Goal: Task Accomplishment & Management: Use online tool/utility

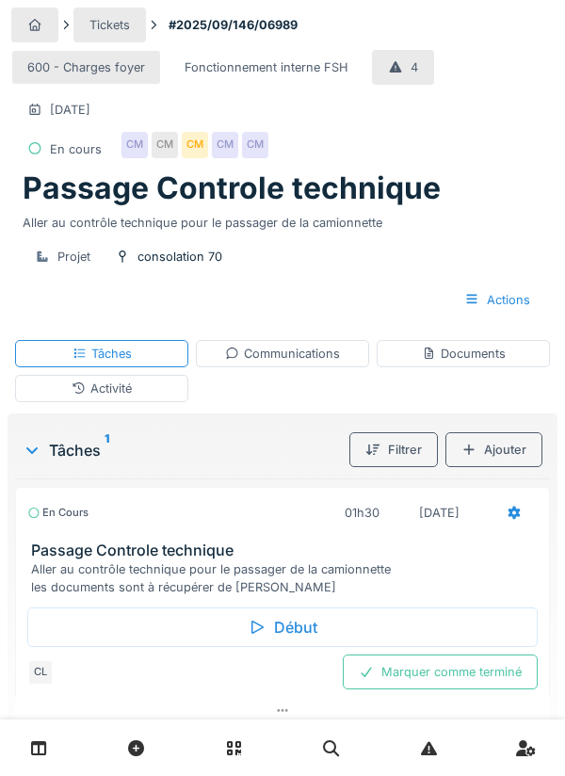
click at [298, 360] on div "Communications" at bounding box center [282, 354] width 115 height 18
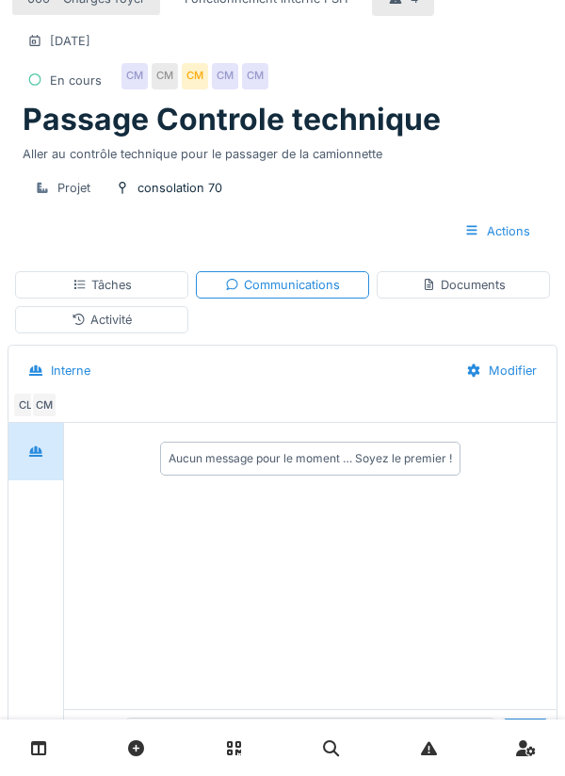
scroll to position [72, 0]
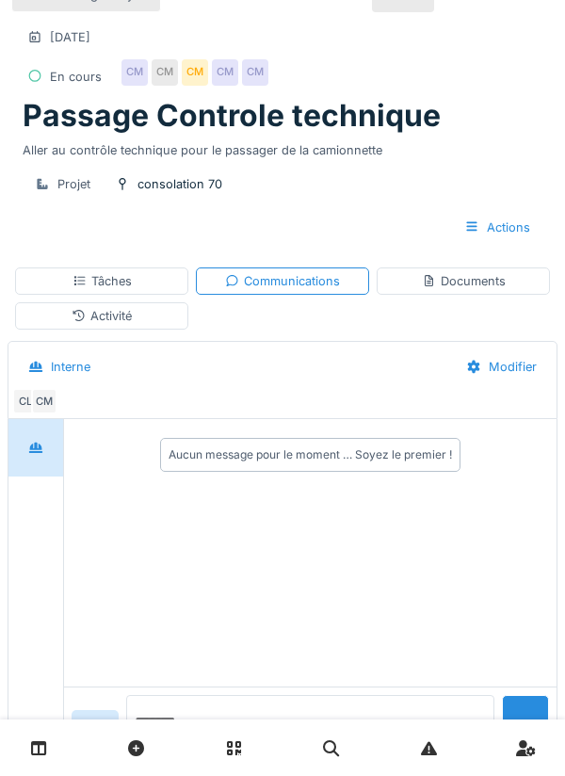
click at [195, 755] on textarea at bounding box center [310, 725] width 368 height 60
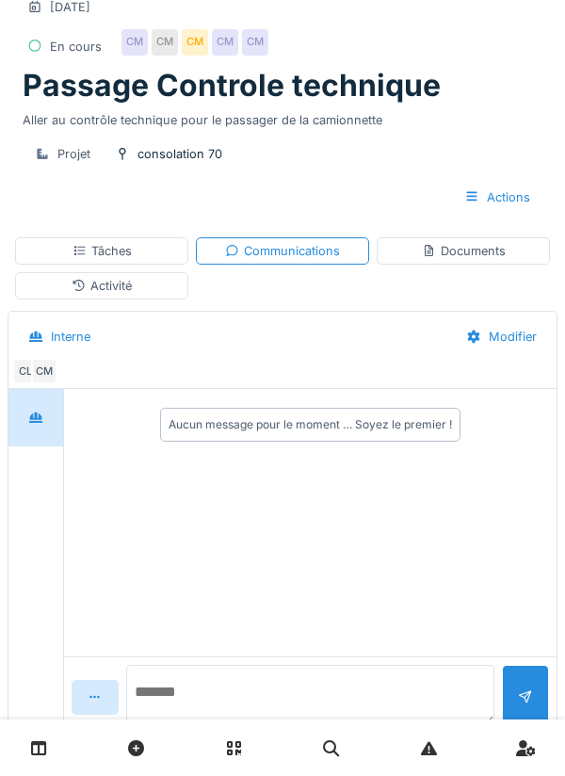
scroll to position [159, 0]
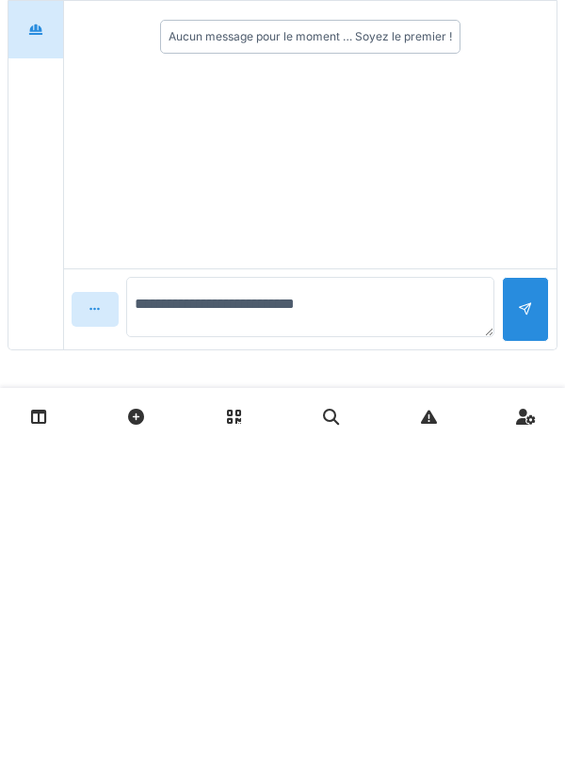
type textarea "**********"
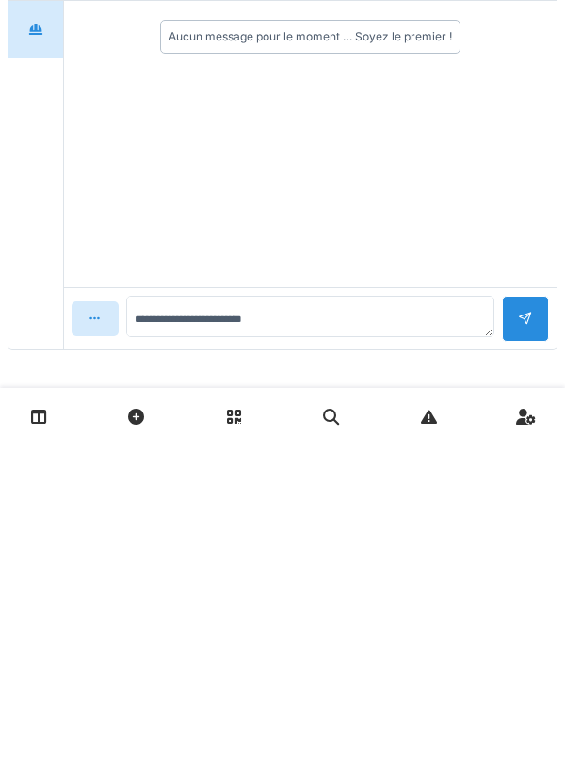
click at [519, 660] on div at bounding box center [525, 650] width 47 height 46
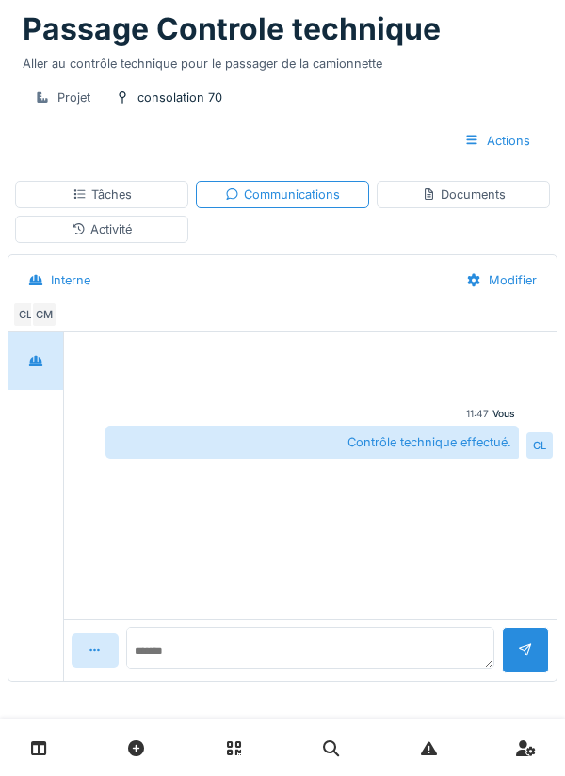
click at [112, 193] on div "Tâches" at bounding box center [101, 194] width 59 height 18
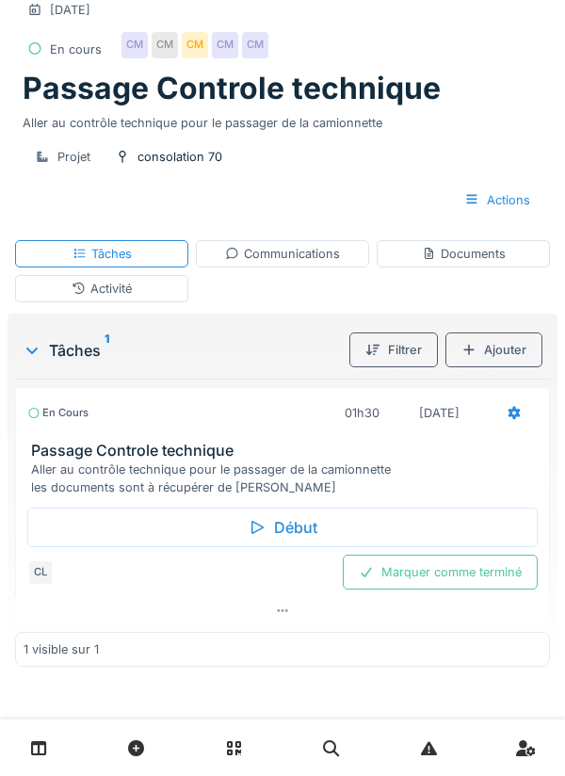
scroll to position [101, 0]
click at [514, 417] on icon at bounding box center [514, 413] width 12 height 13
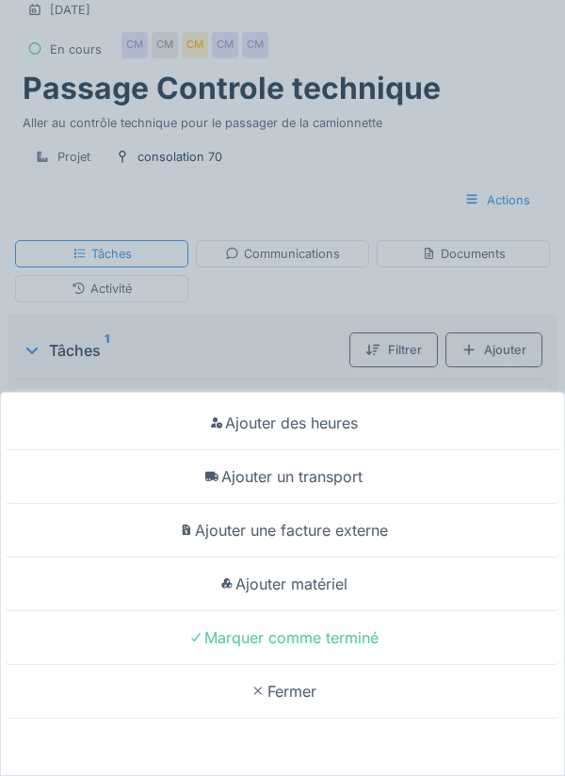
click at [340, 475] on div "Ajouter un transport" at bounding box center [282, 477] width 555 height 54
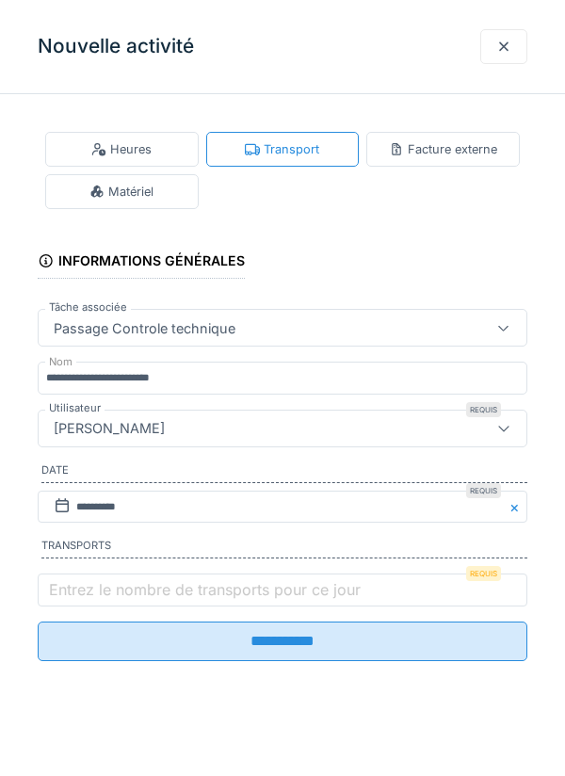
click at [66, 600] on label "Entrez le nombre de transports pour ce jour" at bounding box center [204, 589] width 319 height 23
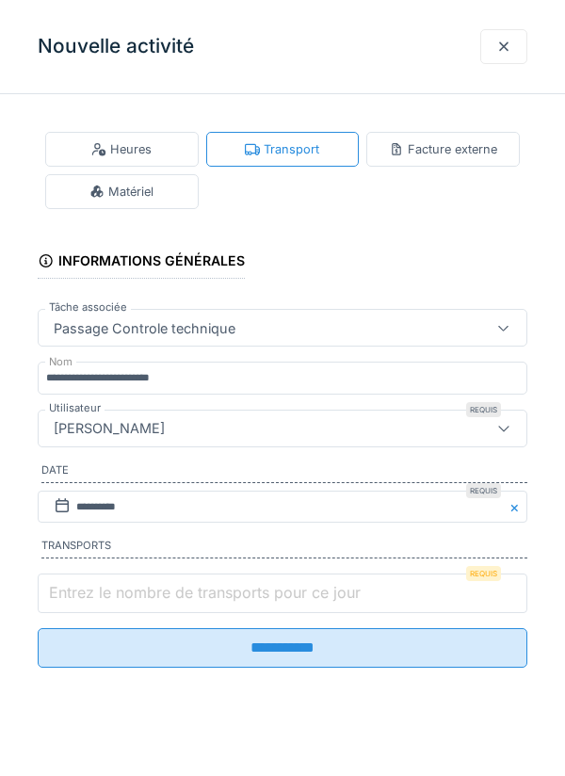
click at [66, 600] on input "Entrez le nombre de transports pour ce jour" at bounding box center [283, 593] width 490 height 40
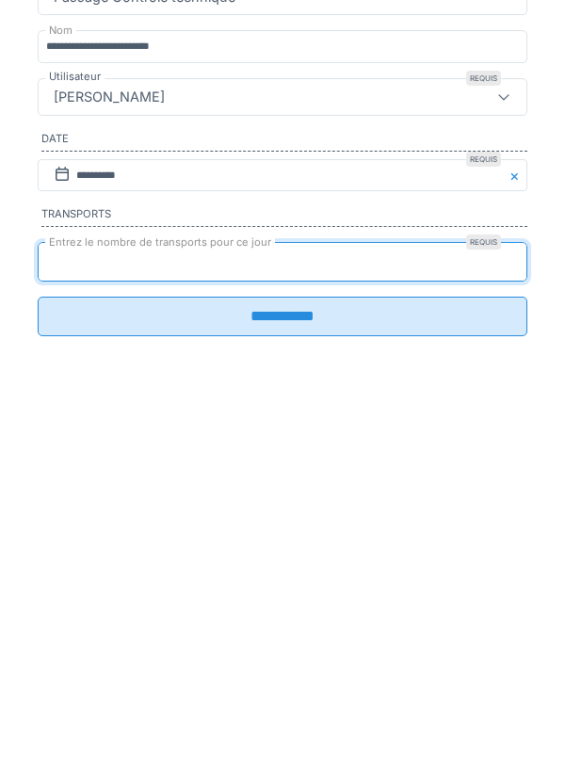
type input "*"
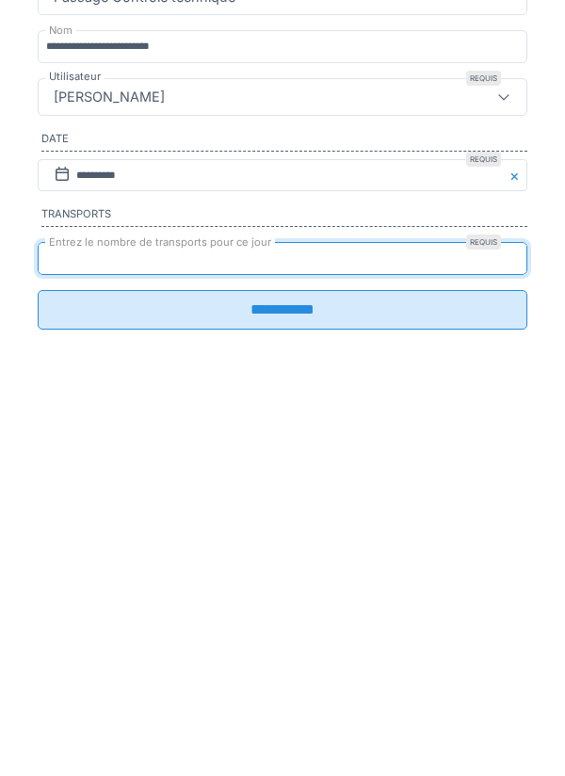
click at [274, 652] on input "**********" at bounding box center [283, 641] width 490 height 40
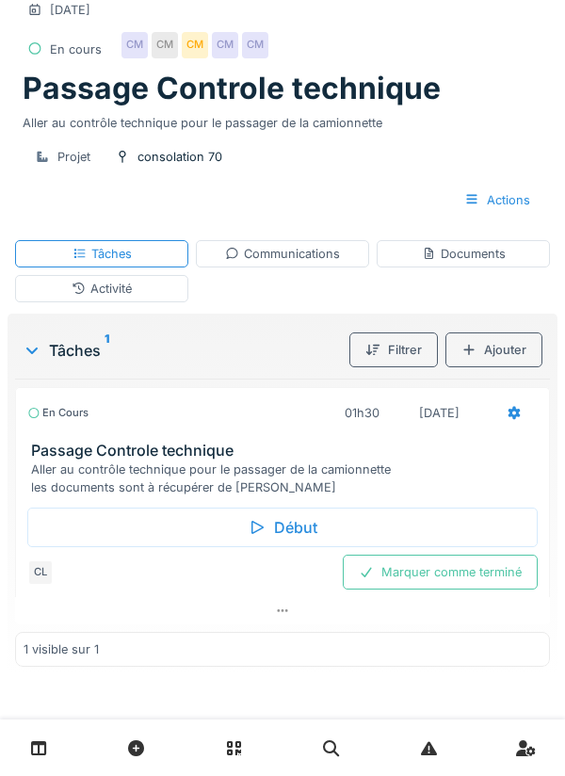
click at [439, 567] on div "Marquer comme terminé" at bounding box center [440, 572] width 195 height 35
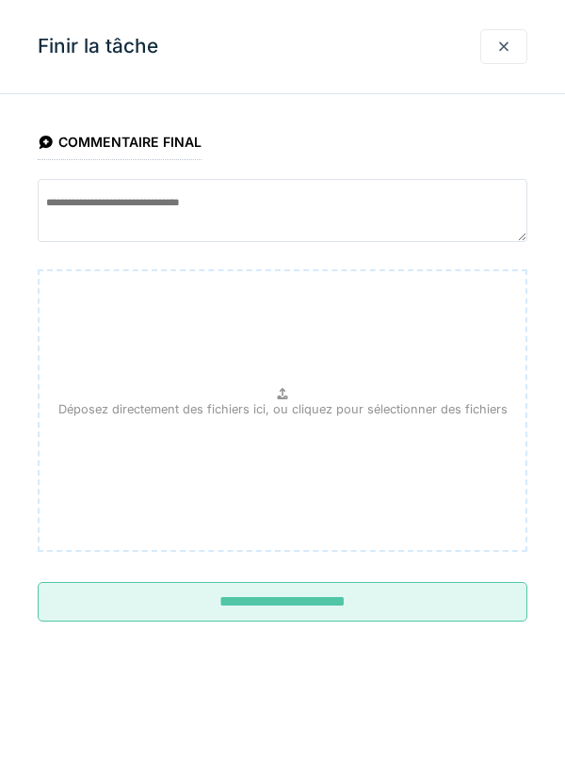
click at [303, 597] on input "**********" at bounding box center [283, 602] width 490 height 40
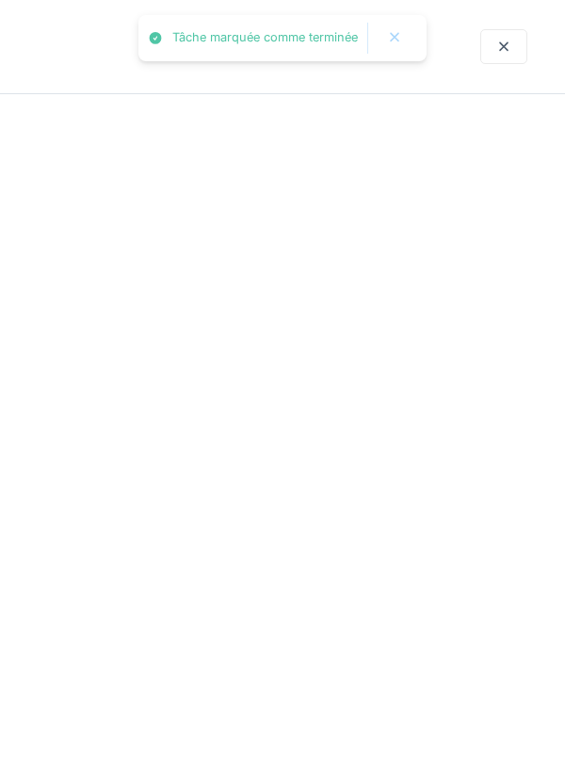
scroll to position [41, 0]
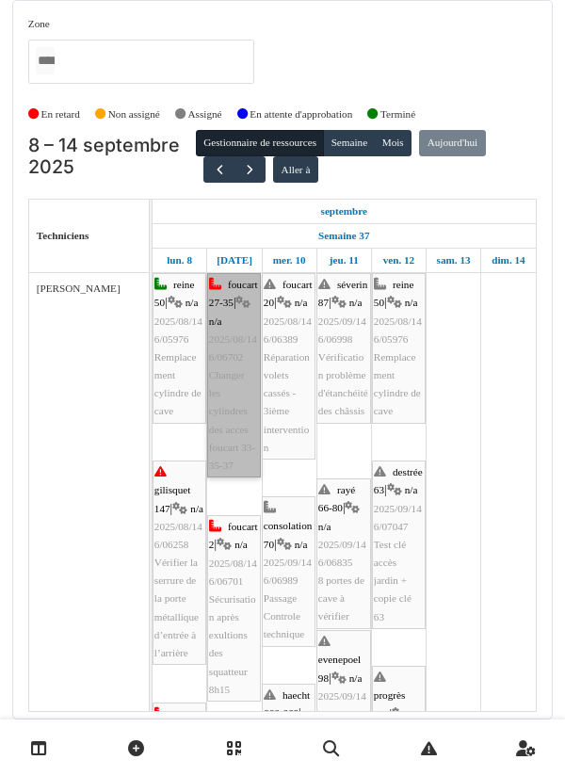
click at [229, 363] on link "foucart 27-35 | n/a 2025/08/146/06702 Changer les cylindres des acces foucart 3…" at bounding box center [234, 375] width 54 height 204
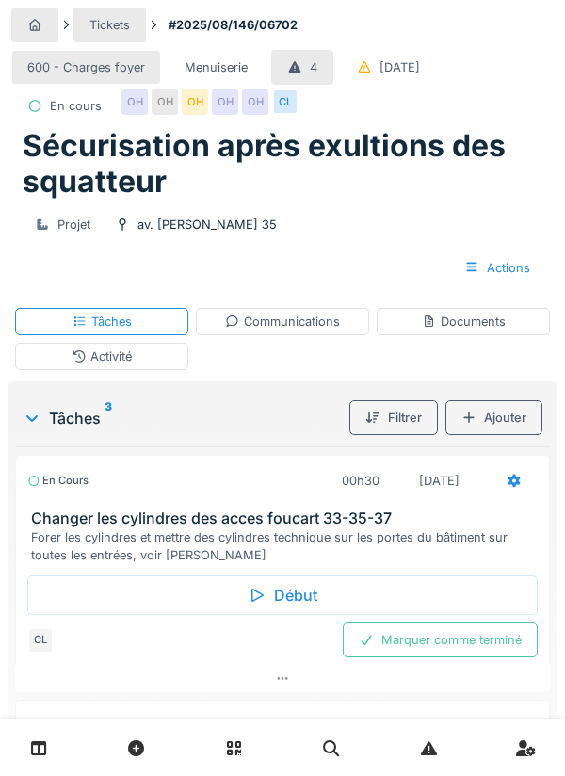
click at [271, 330] on div "Communications" at bounding box center [282, 322] width 115 height 18
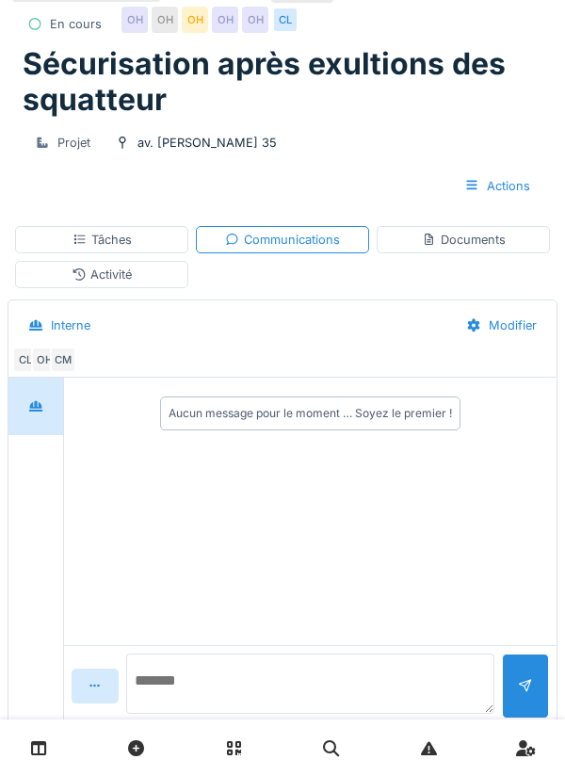
click at [177, 714] on textarea at bounding box center [310, 683] width 368 height 60
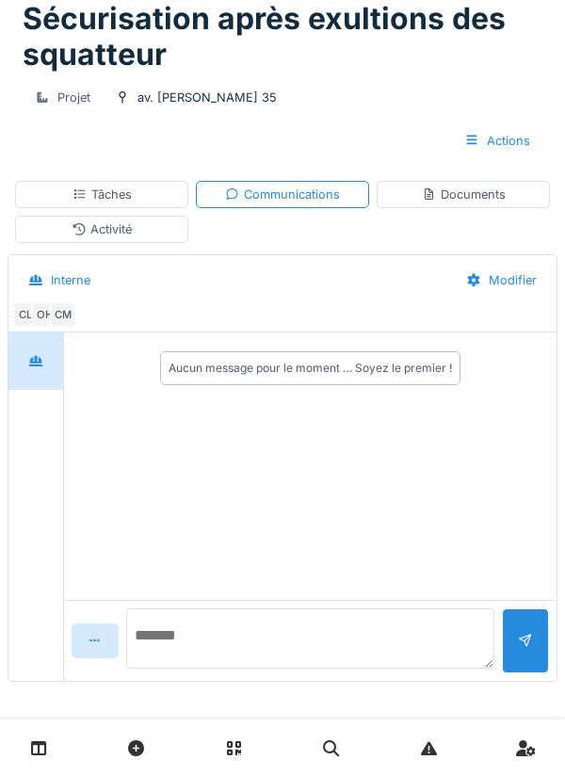
scroll to position [169, 0]
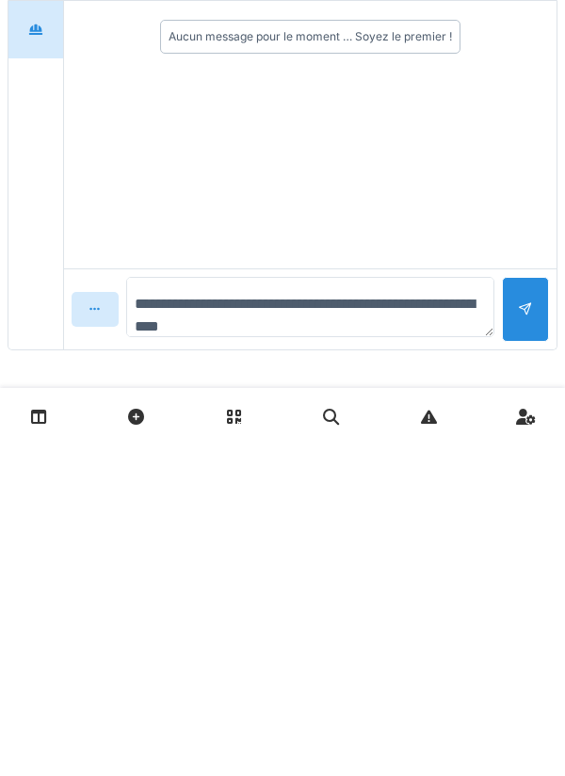
type textarea "**********"
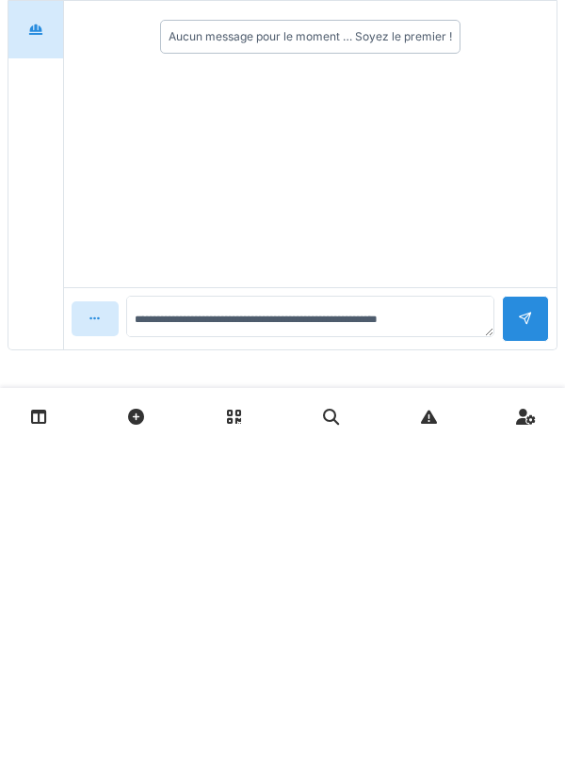
click at [520, 649] on div at bounding box center [525, 650] width 15 height 18
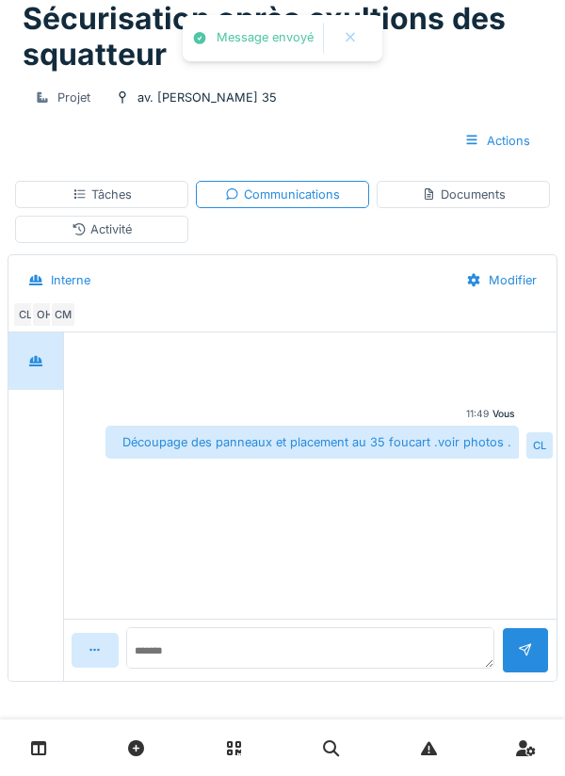
click at [466, 192] on div "Documents" at bounding box center [464, 194] width 84 height 18
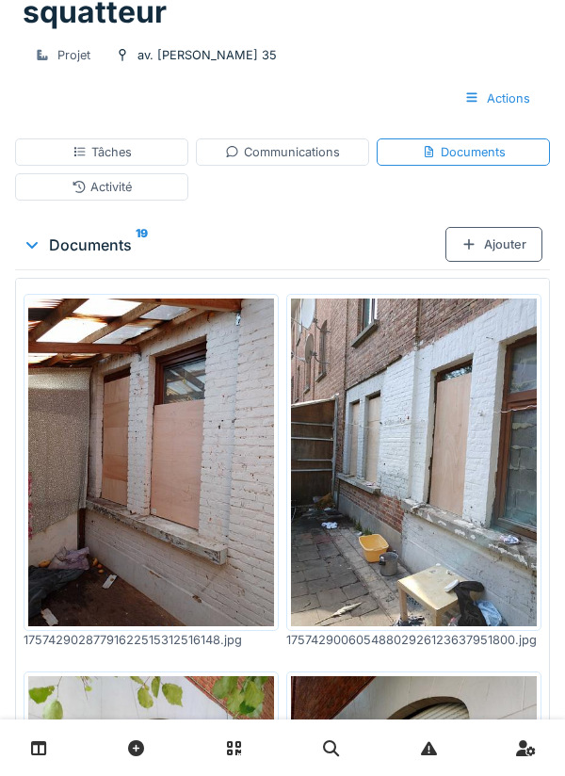
click at [116, 196] on div "Activité" at bounding box center [102, 187] width 60 height 18
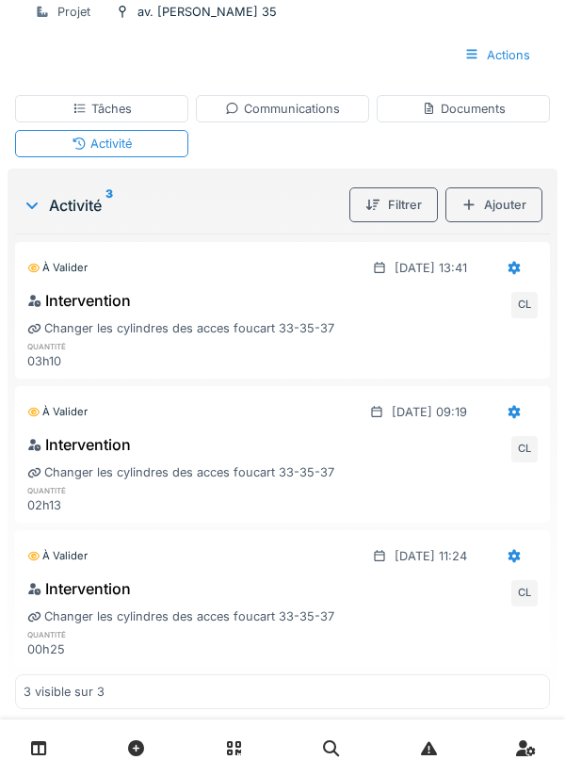
scroll to position [0, 0]
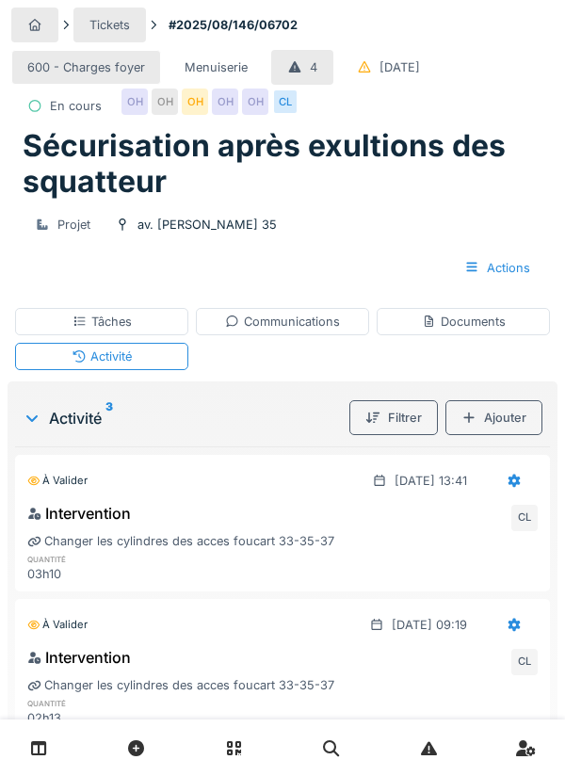
click at [116, 330] on div "Tâches" at bounding box center [101, 322] width 59 height 18
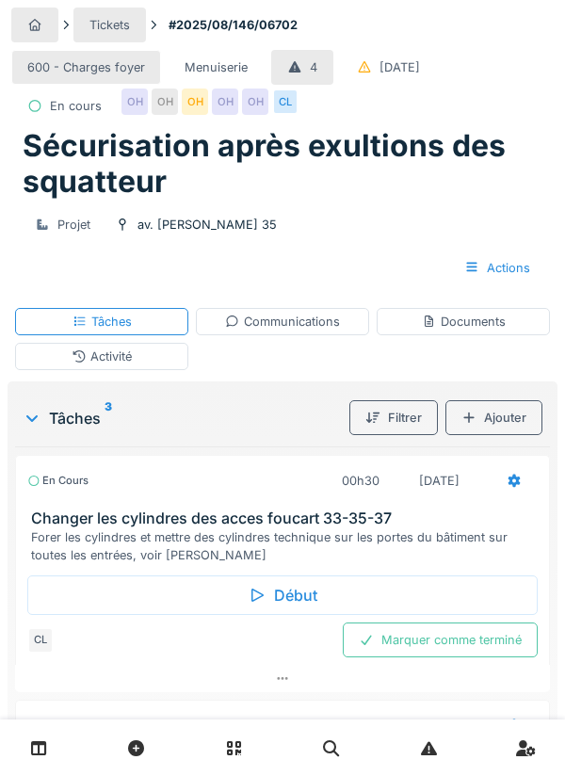
click at [512, 490] on div at bounding box center [514, 481] width 15 height 18
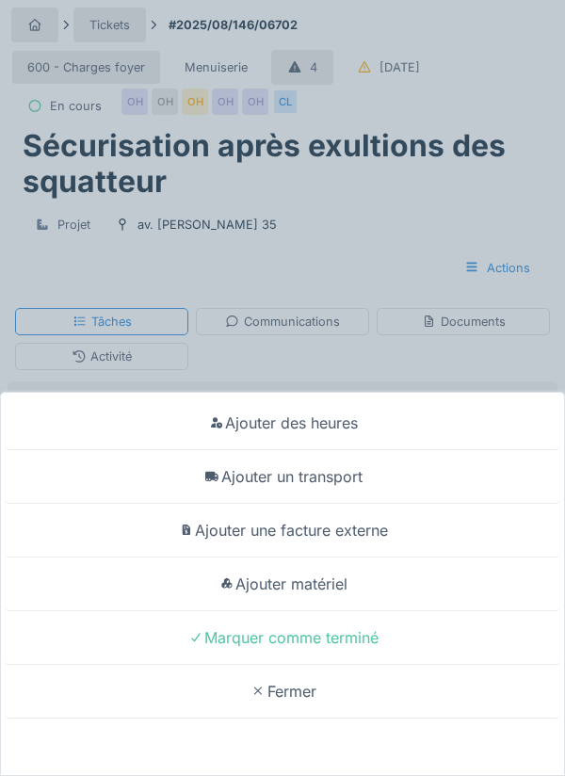
click at [338, 479] on div "Ajouter un transport" at bounding box center [282, 477] width 555 height 54
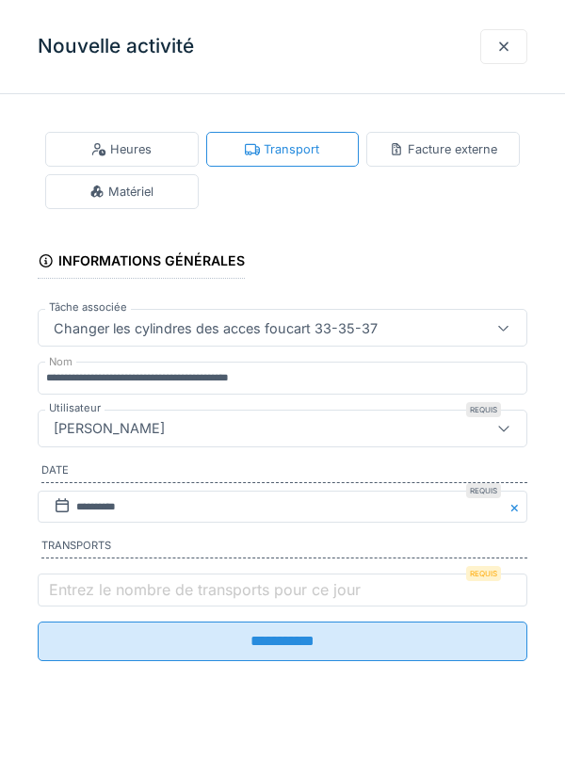
click at [94, 593] on label "Entrez le nombre de transports pour ce jour" at bounding box center [204, 589] width 319 height 23
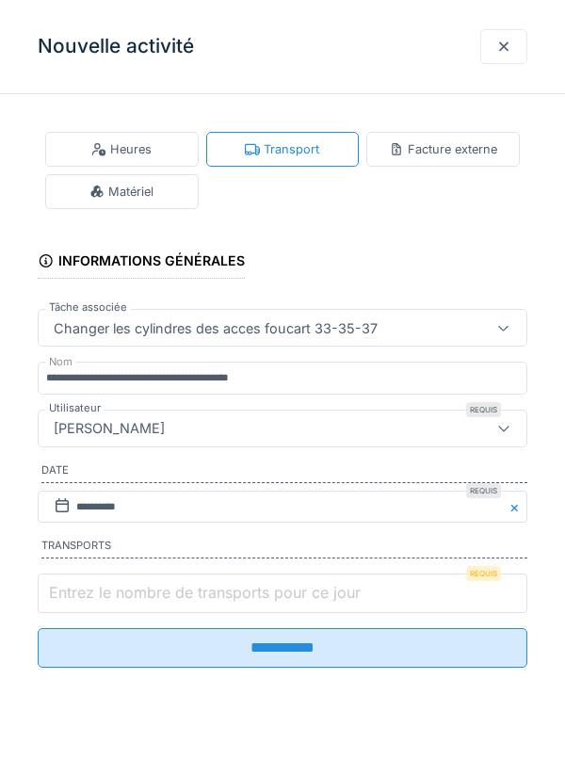
click at [94, 593] on input "Entrez le nombre de transports pour ce jour" at bounding box center [283, 593] width 490 height 40
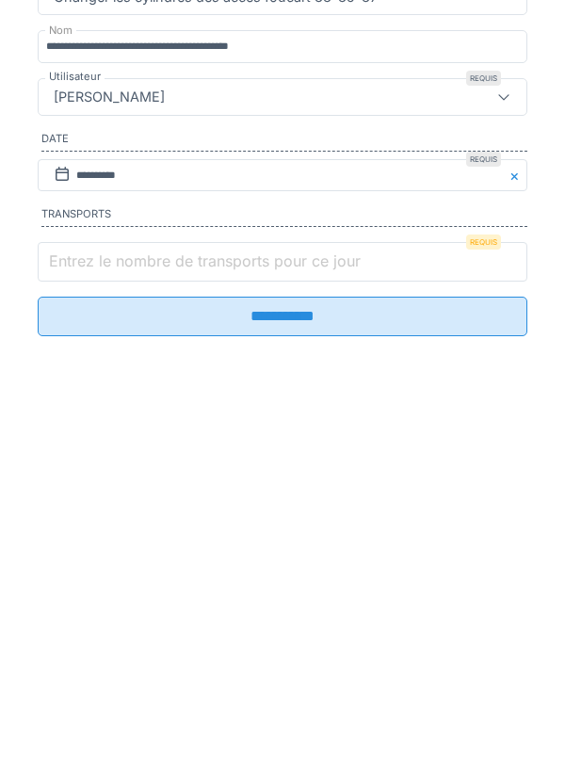
scroll to position [45, 0]
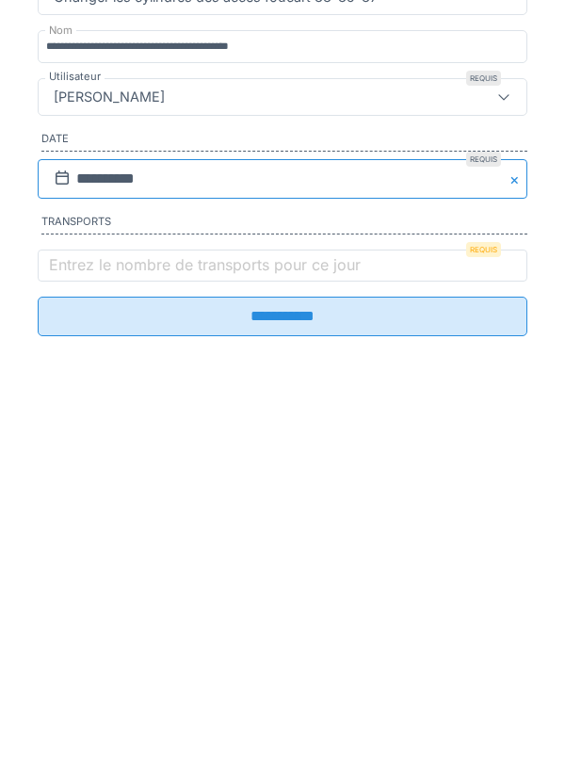
click at [135, 515] on input "**********" at bounding box center [283, 511] width 490 height 40
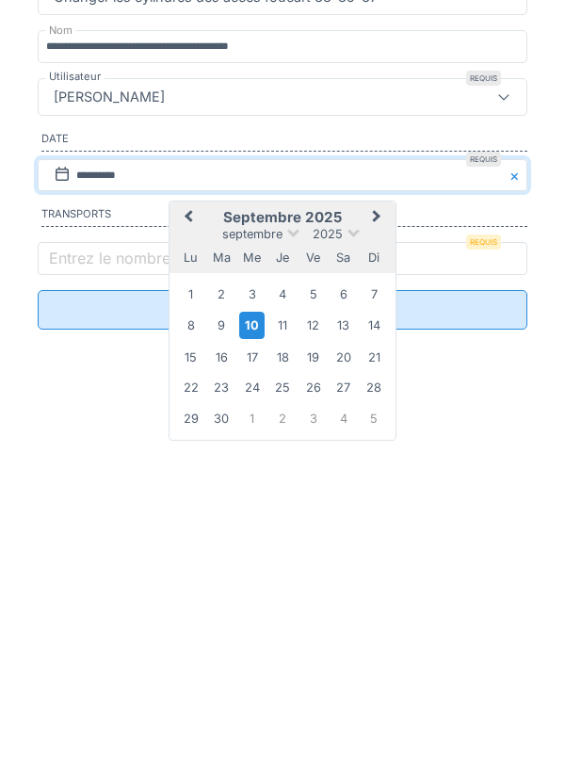
click at [223, 663] on div "9" at bounding box center [221, 656] width 25 height 25
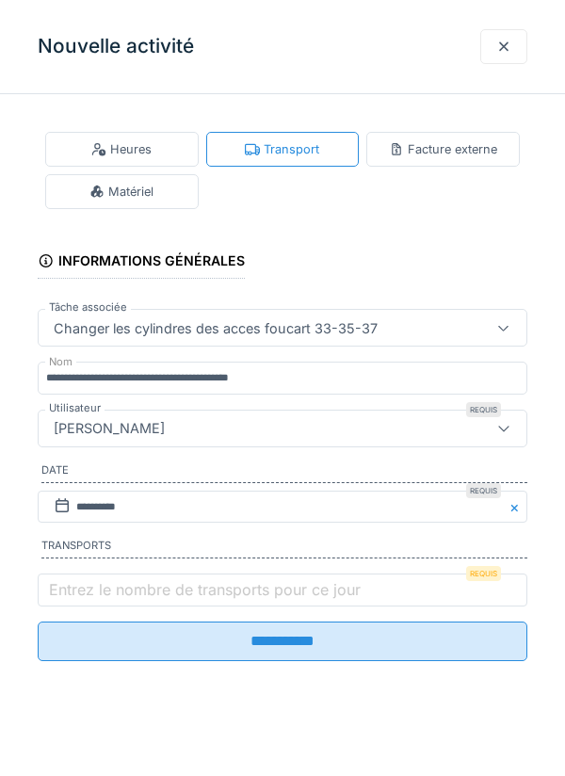
click at [90, 592] on label "Entrez le nombre de transports pour ce jour" at bounding box center [204, 589] width 319 height 23
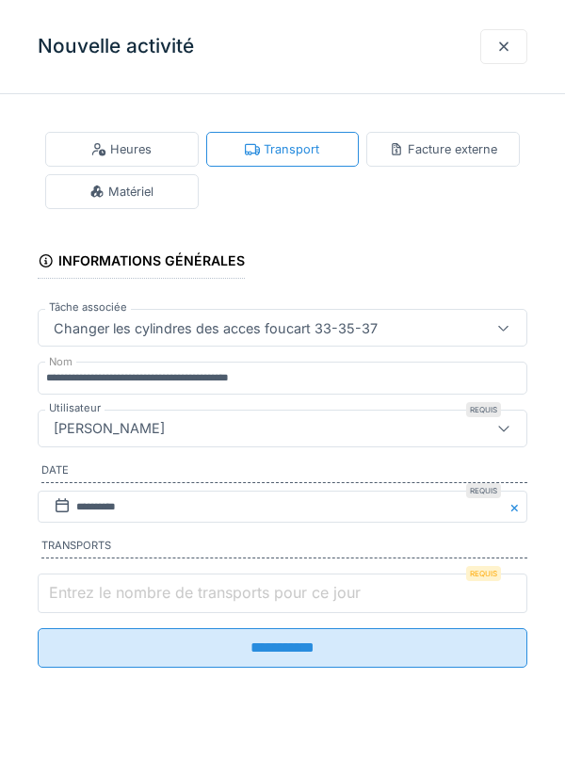
click at [90, 592] on input "Entrez le nombre de transports pour ce jour" at bounding box center [283, 593] width 490 height 40
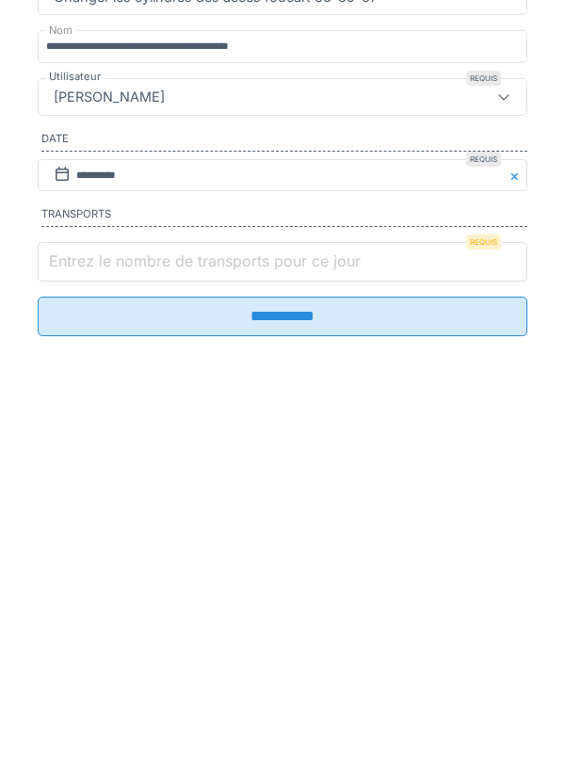
scroll to position [91, 0]
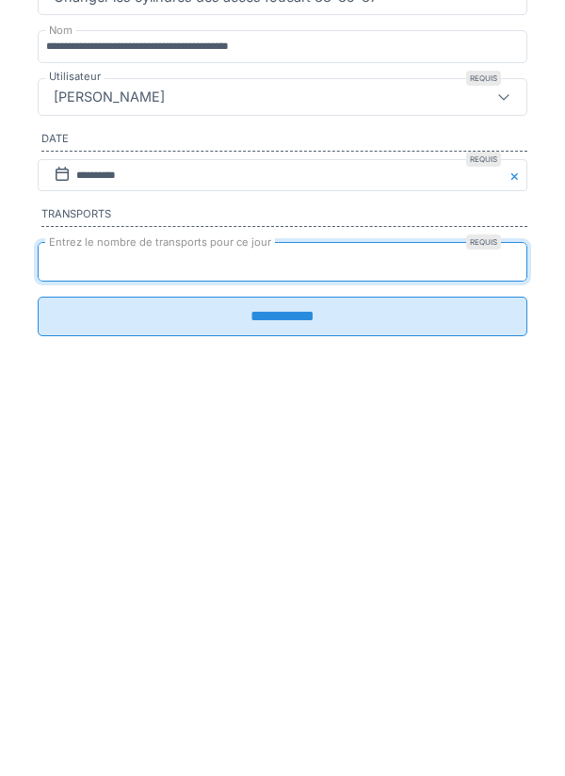
type input "*"
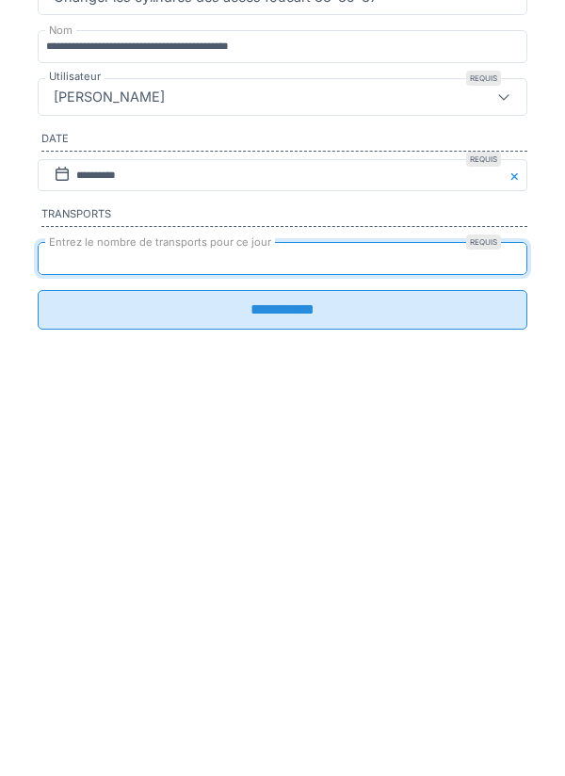
click at [277, 654] on input "**********" at bounding box center [283, 641] width 490 height 40
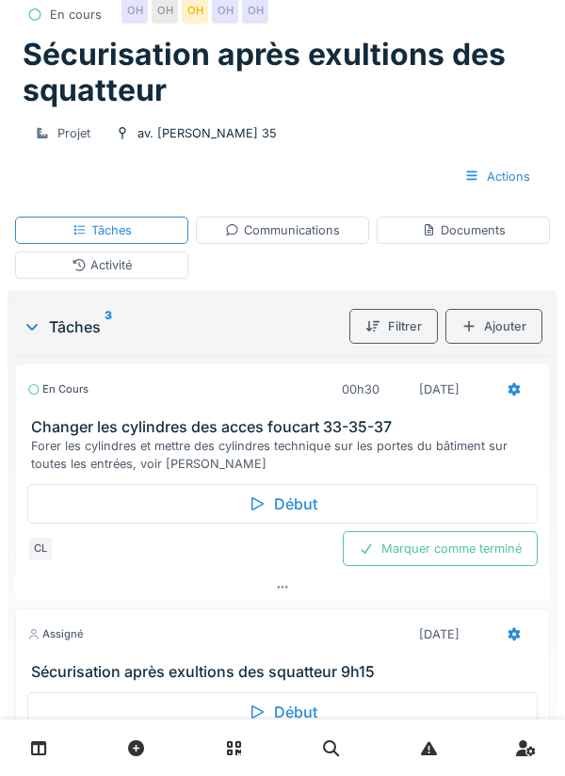
click at [516, 396] on icon at bounding box center [514, 389] width 12 height 13
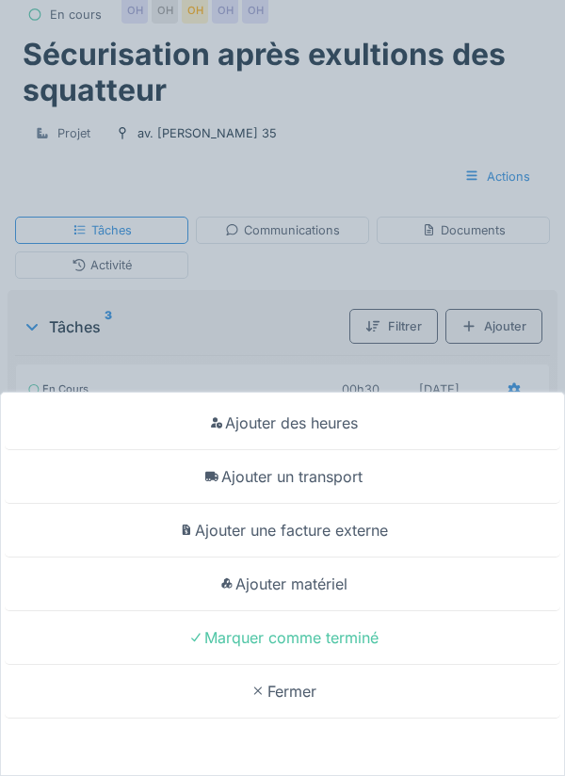
click at [344, 579] on div "Ajouter matériel" at bounding box center [282, 584] width 555 height 54
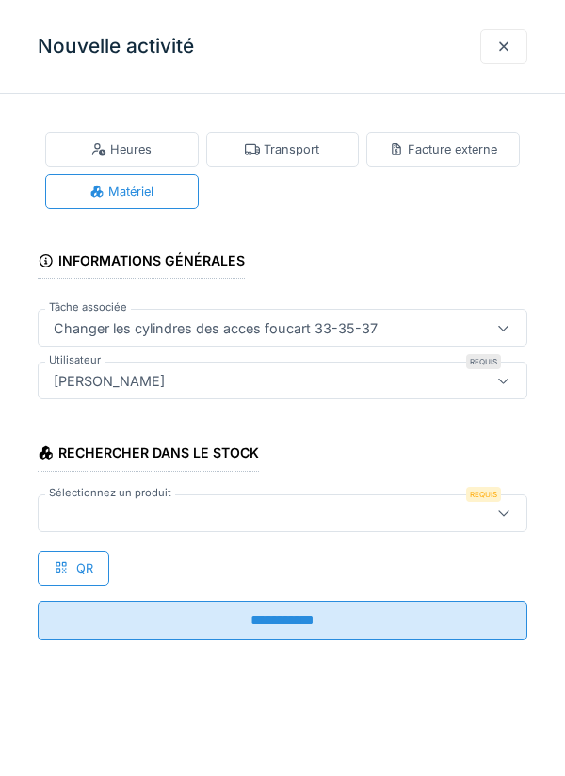
click at [127, 507] on div at bounding box center [251, 513] width 410 height 21
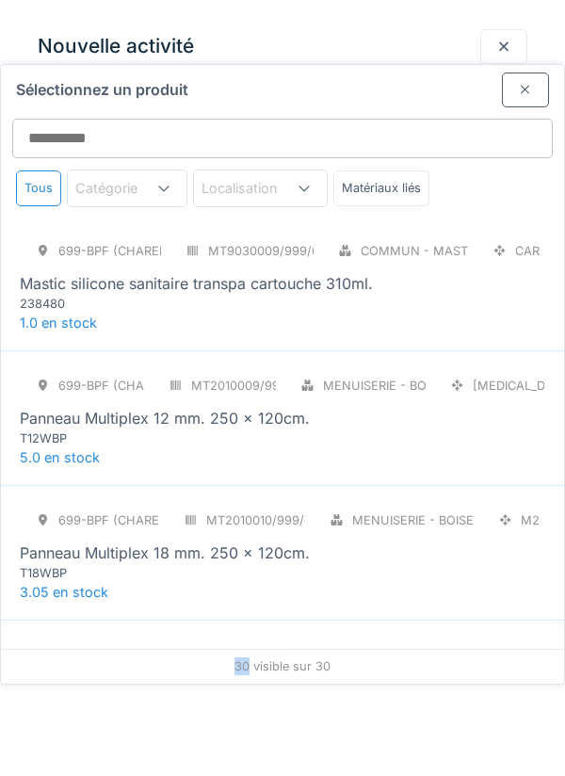
scroll to position [2172, 0]
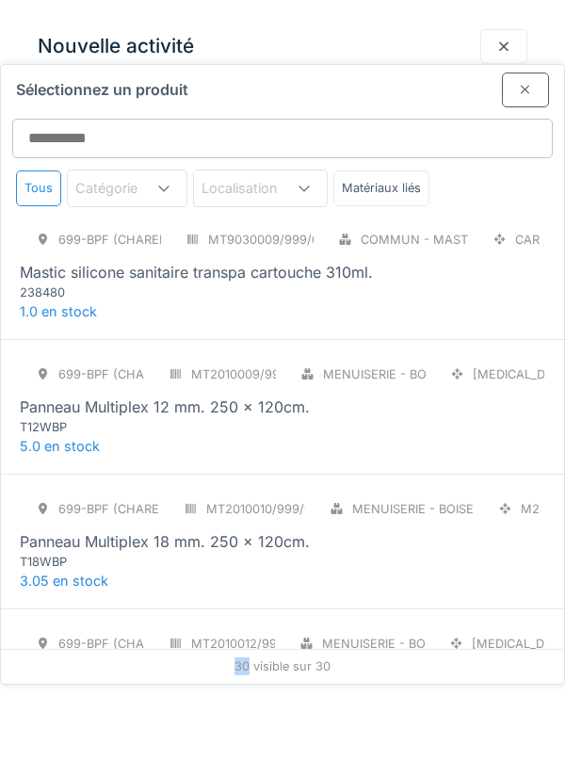
click at [137, 363] on div "699-BPF (CHAREFF) MT2010009/999/001 Menuiserie - Boiseries PCE Panneau Multiple…" at bounding box center [282, 406] width 563 height 135
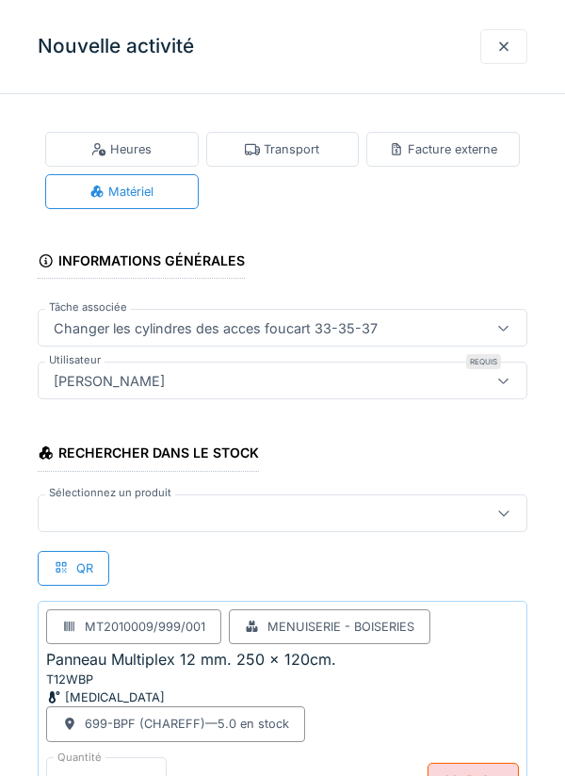
click at [493, 59] on div at bounding box center [503, 46] width 47 height 35
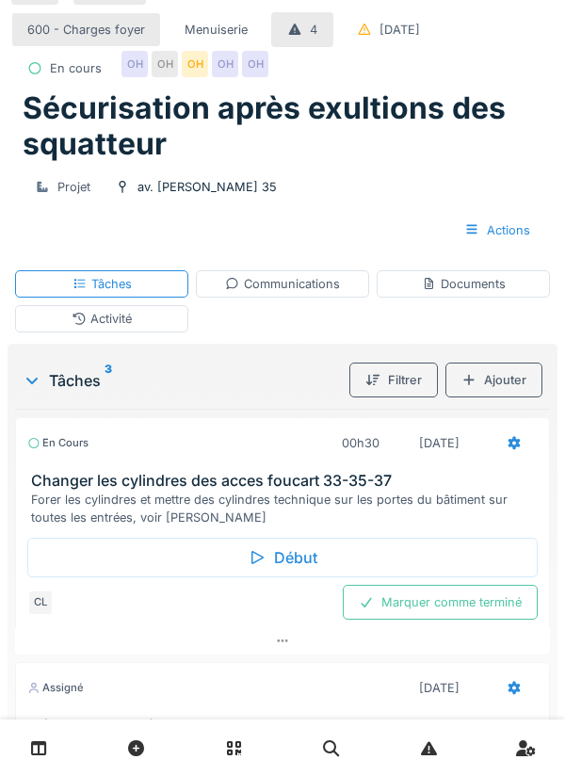
scroll to position [42, 0]
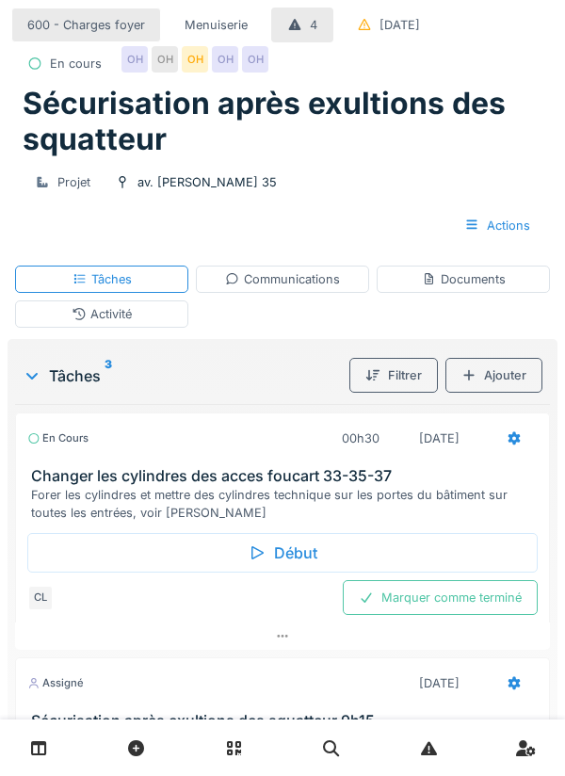
click at [133, 293] on div "Tâches" at bounding box center [101, 279] width 173 height 27
click at [507, 444] on icon at bounding box center [514, 438] width 15 height 12
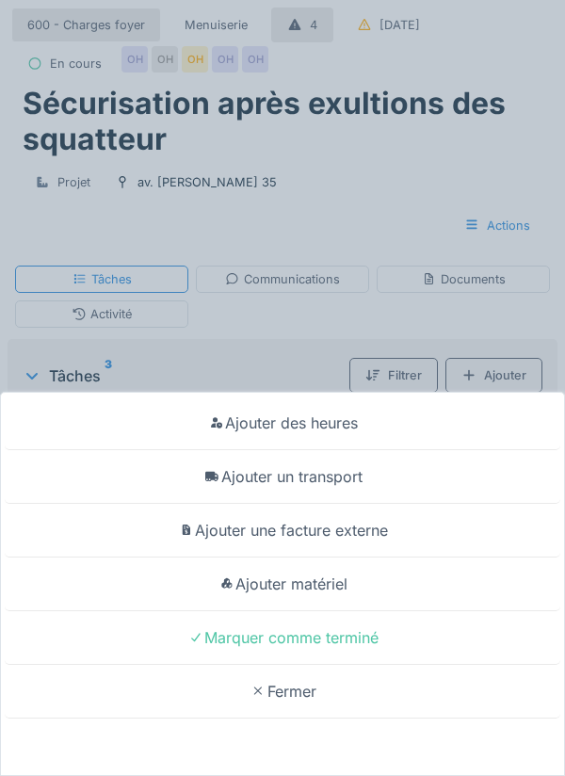
click at [340, 611] on div "Ajouter matériel" at bounding box center [282, 584] width 555 height 54
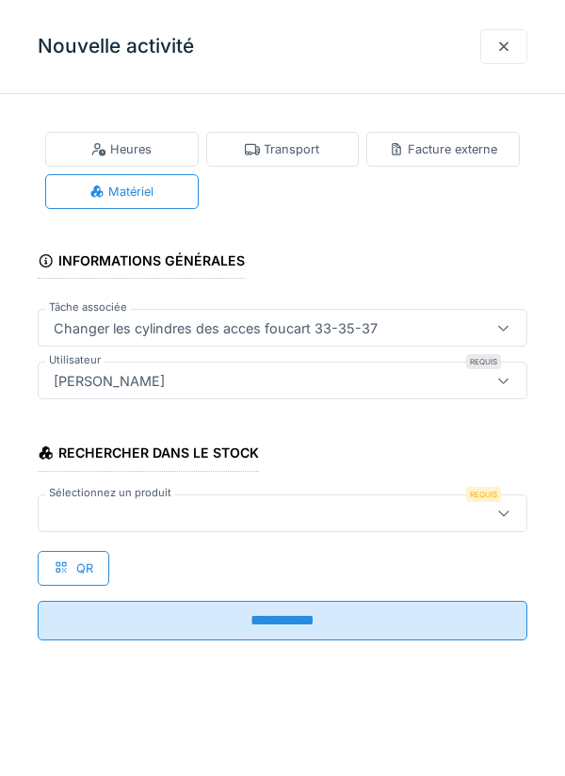
click at [105, 515] on div at bounding box center [251, 513] width 410 height 21
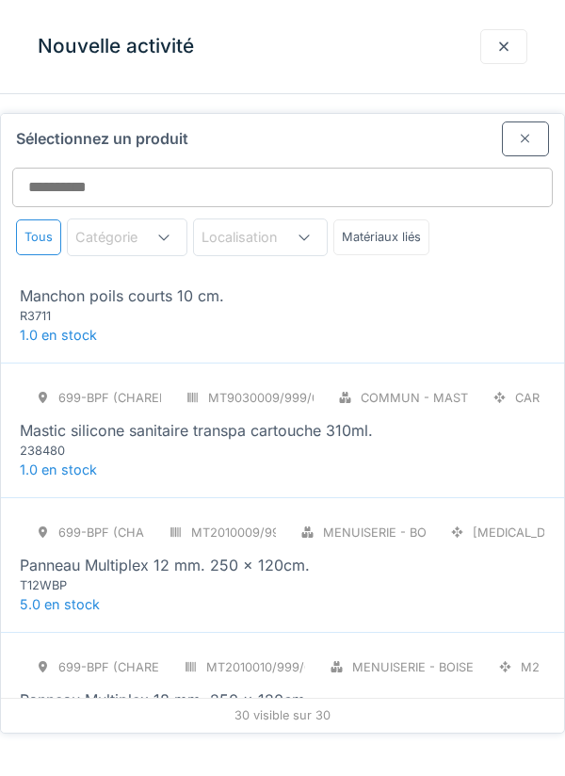
scroll to position [2060, 0]
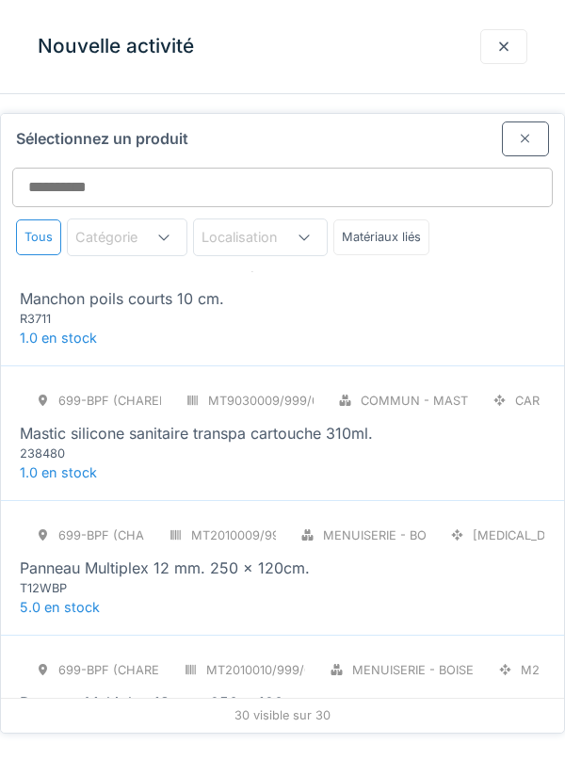
click at [89, 579] on div "T12WBP" at bounding box center [133, 588] width 226 height 18
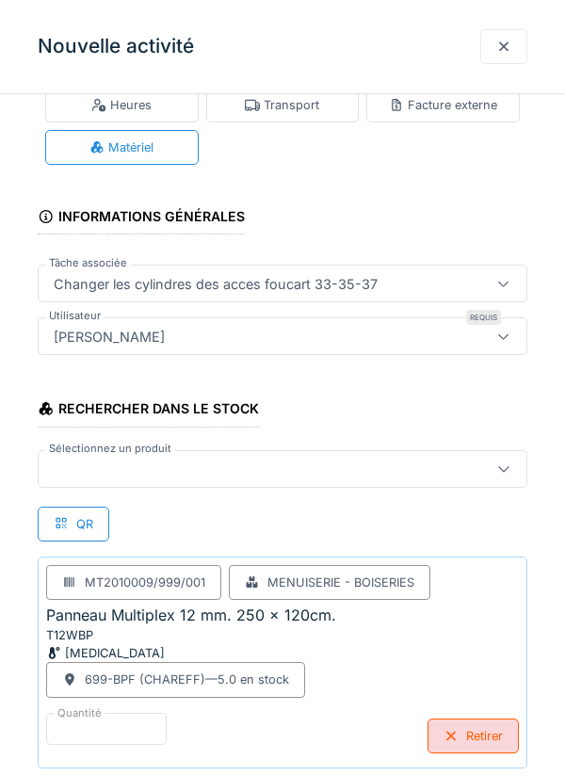
scroll to position [54, 0]
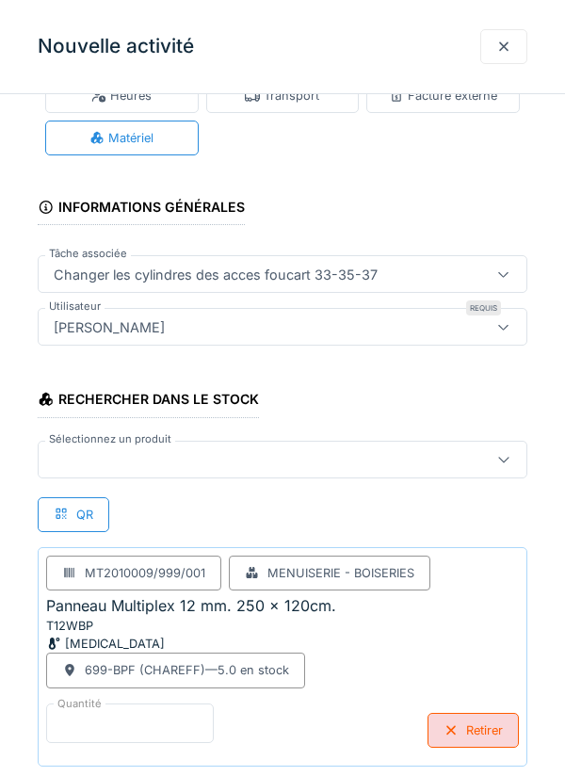
click at [96, 722] on input "*" at bounding box center [130, 723] width 168 height 40
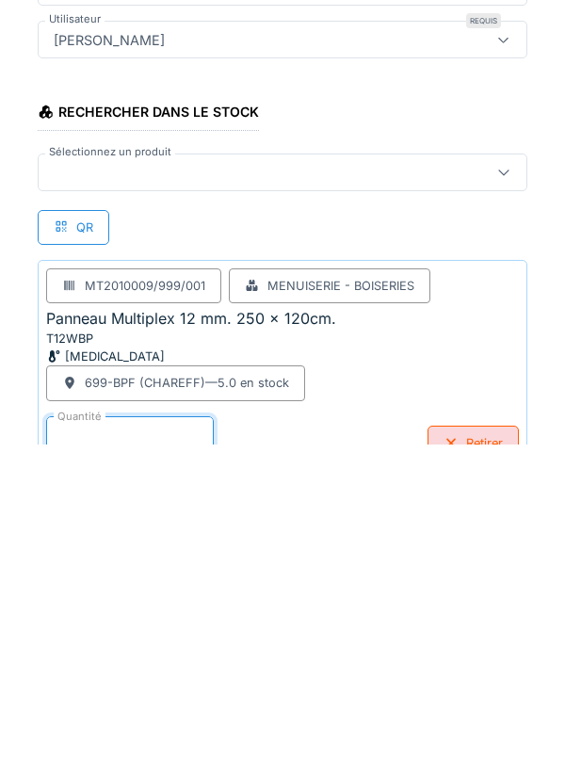
scroll to position [396, 0]
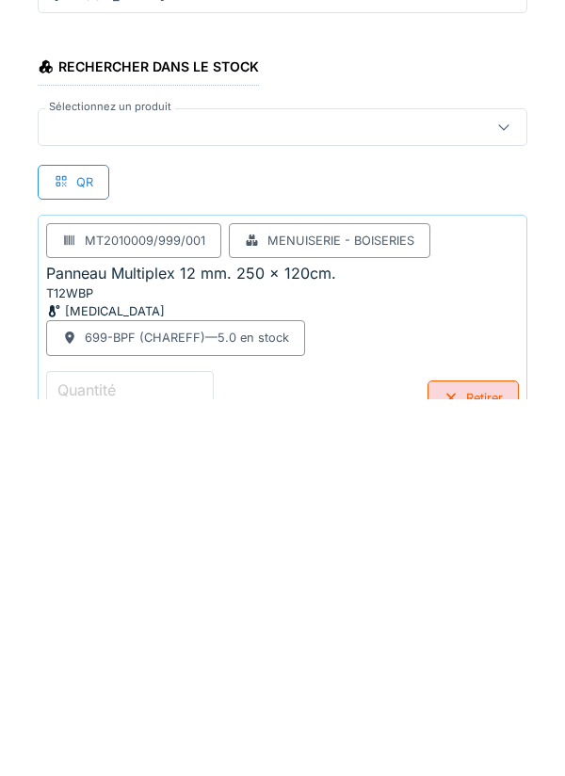
type input "*"
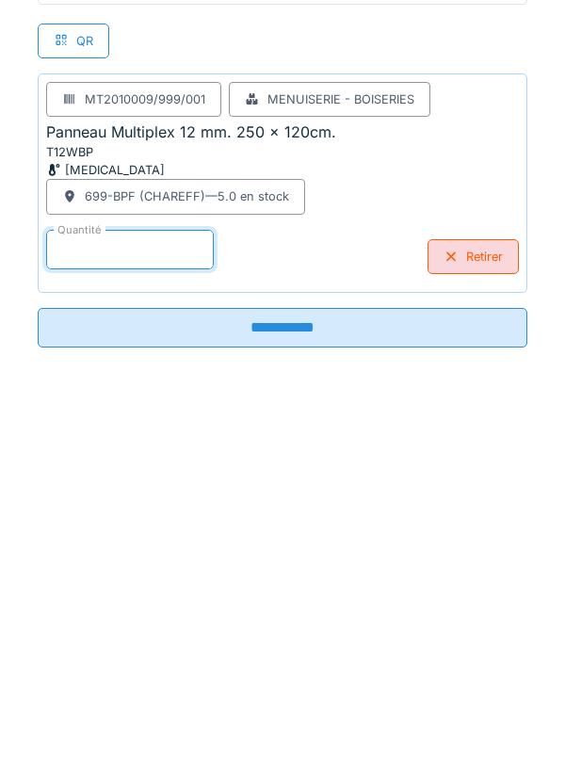
type input "***"
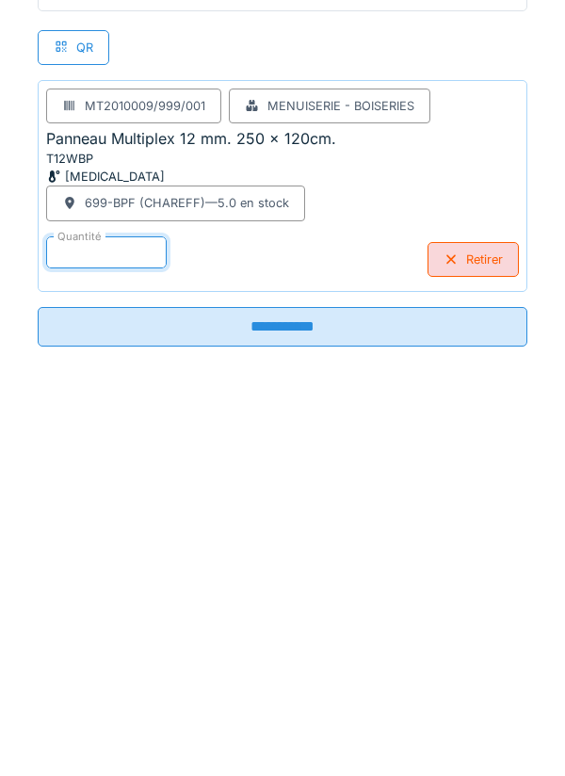
click at [554, 470] on div "**********" at bounding box center [282, 370] width 565 height 811
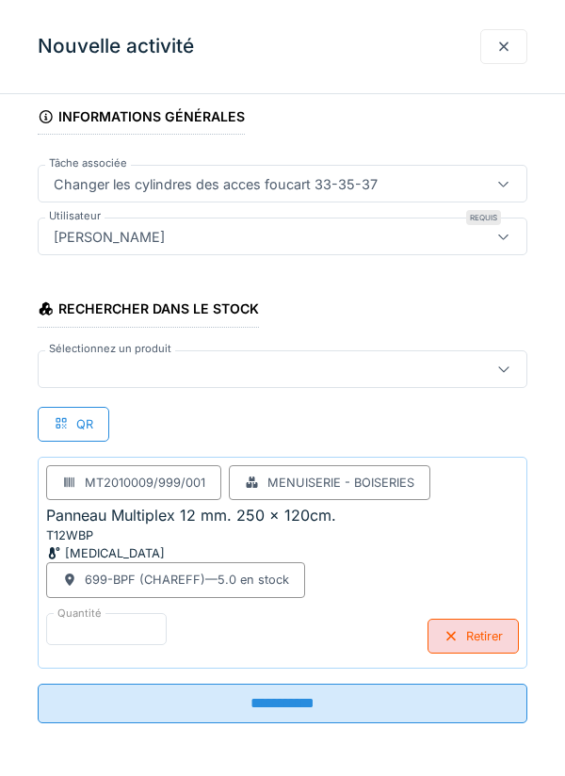
scroll to position [144, 0]
click at [288, 709] on input "**********" at bounding box center [283, 704] width 490 height 40
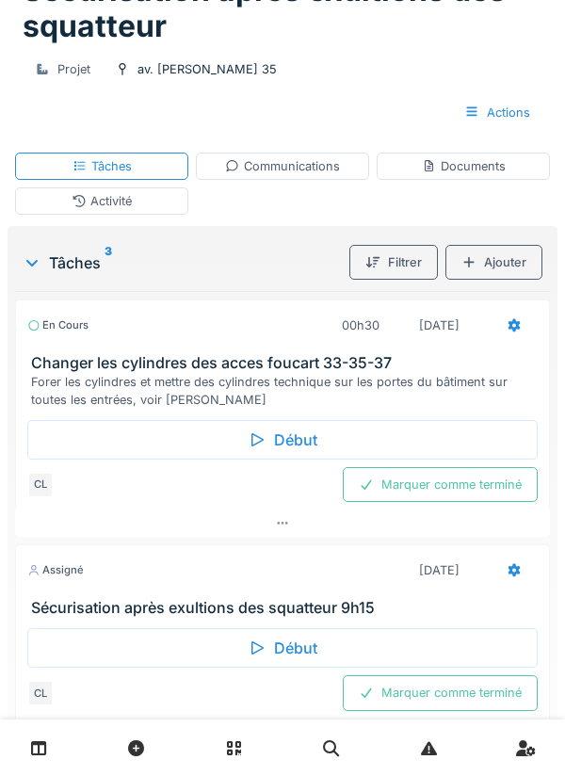
scroll to position [142, 0]
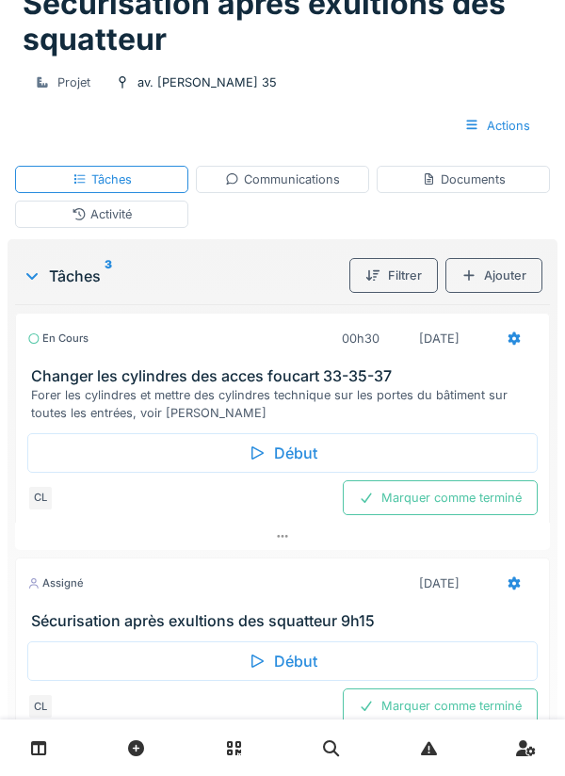
click at [141, 228] on div "Activité" at bounding box center [101, 214] width 173 height 27
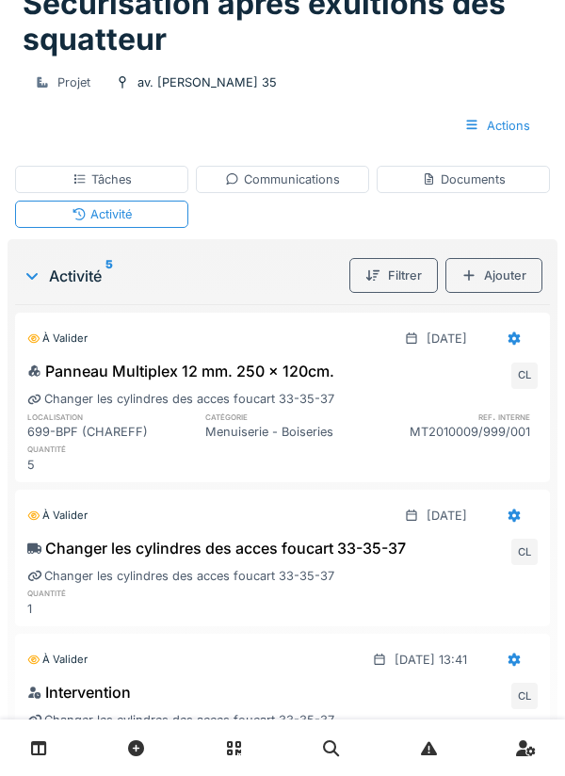
click at [506, 356] on div at bounding box center [514, 338] width 47 height 35
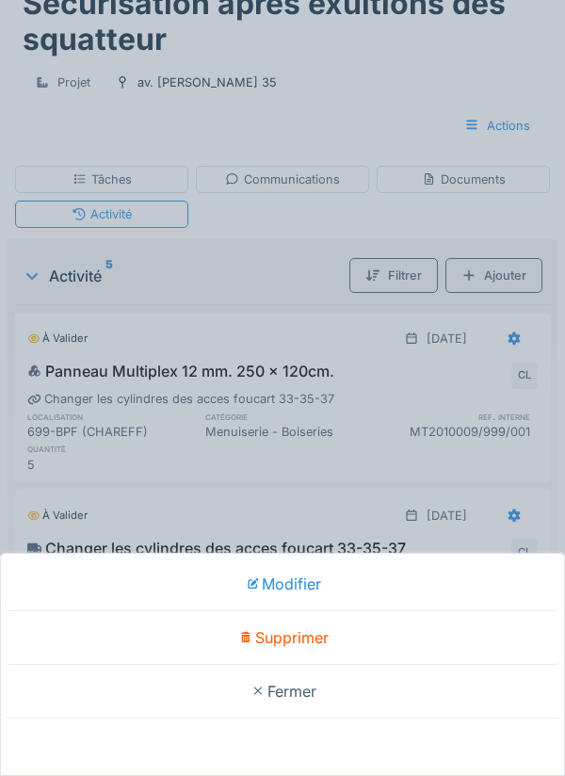
click at [253, 295] on div "Modifier Supprimer Fermer" at bounding box center [282, 388] width 565 height 776
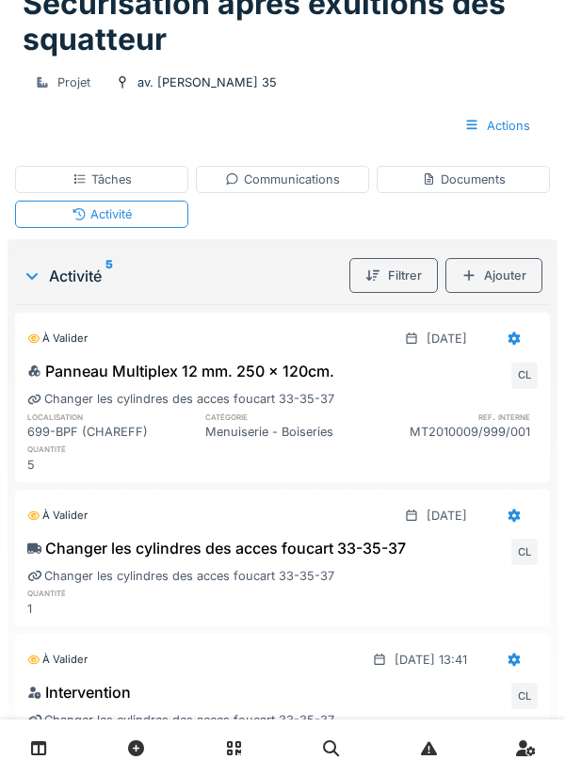
click at [141, 193] on div "Tâches" at bounding box center [101, 179] width 173 height 27
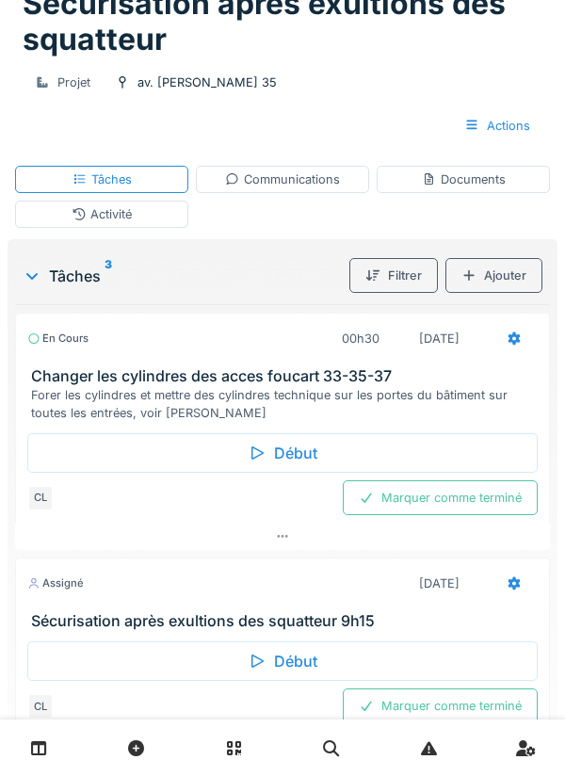
click at [507, 356] on div at bounding box center [514, 338] width 47 height 35
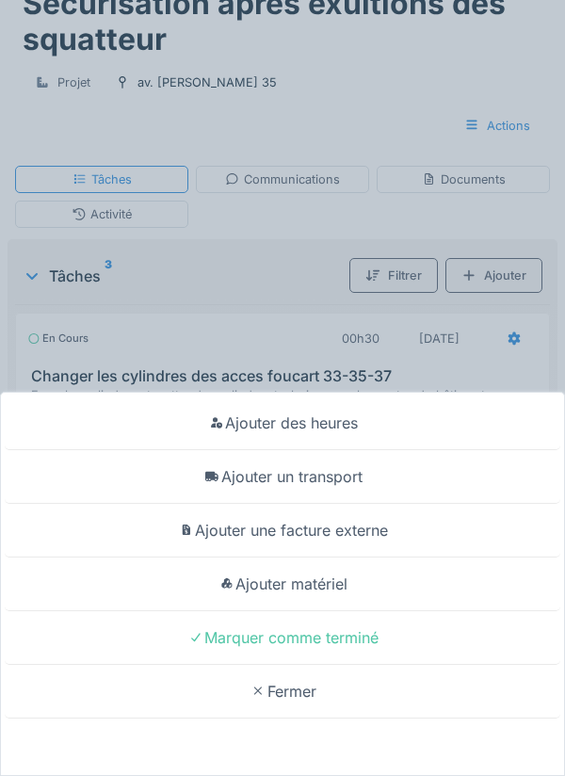
click at [334, 592] on div "Ajouter matériel" at bounding box center [282, 584] width 555 height 54
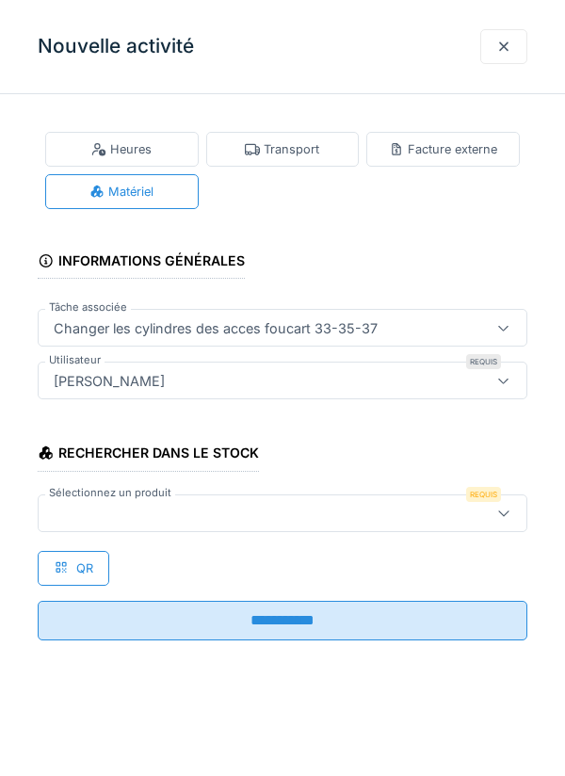
click at [104, 507] on div at bounding box center [251, 513] width 410 height 21
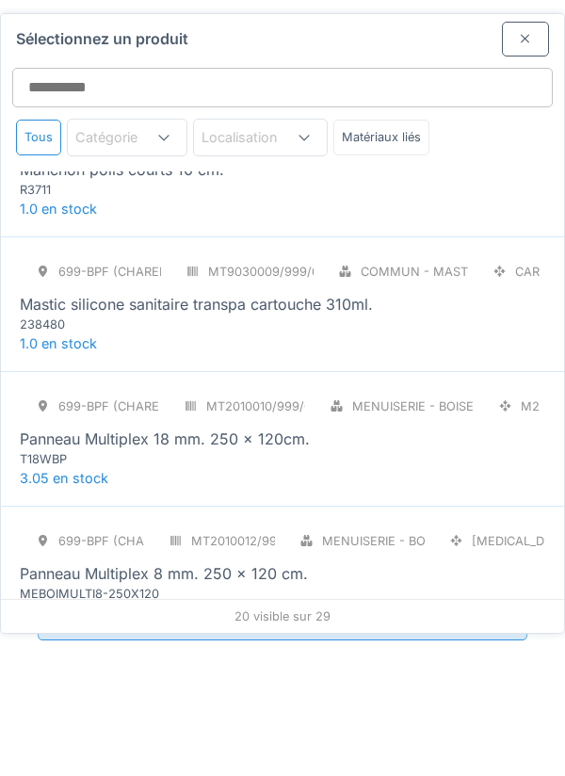
scroll to position [2090, 0]
click at [125, 449] on div "T18WBP" at bounding box center [133, 458] width 226 height 18
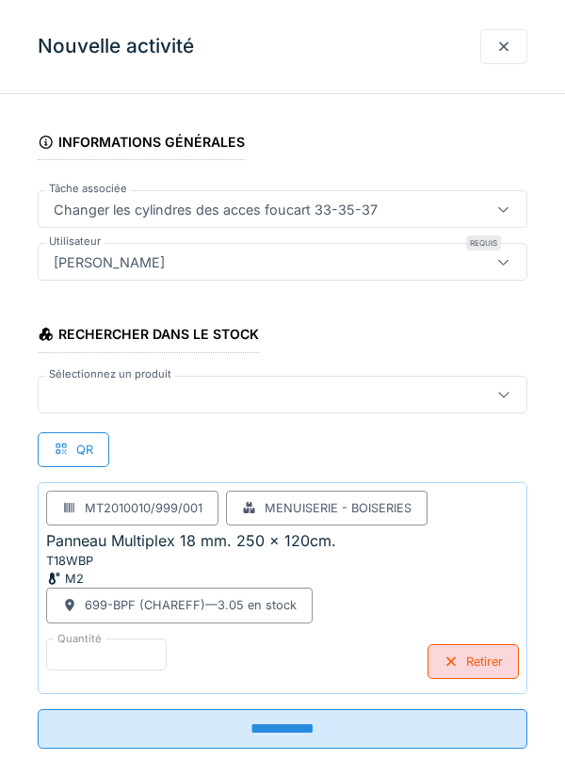
scroll to position [144, 0]
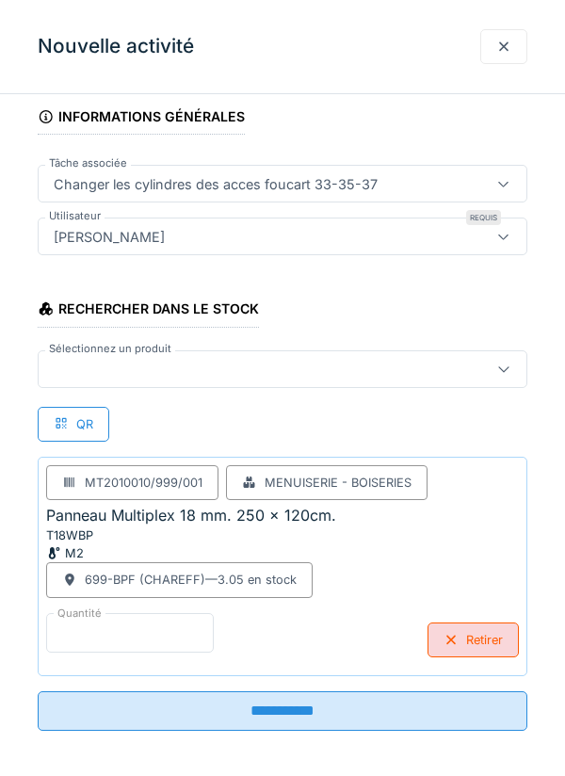
click at [97, 633] on input "*" at bounding box center [130, 633] width 168 height 40
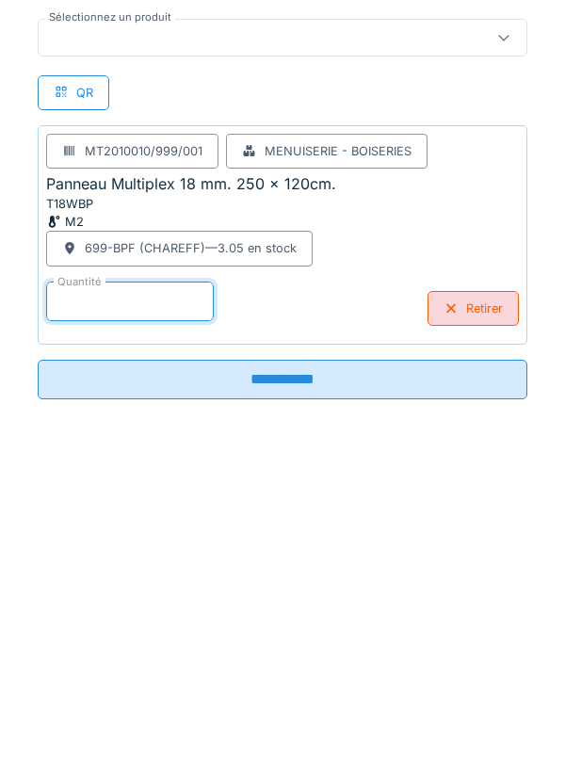
scroll to position [221, 0]
type input "****"
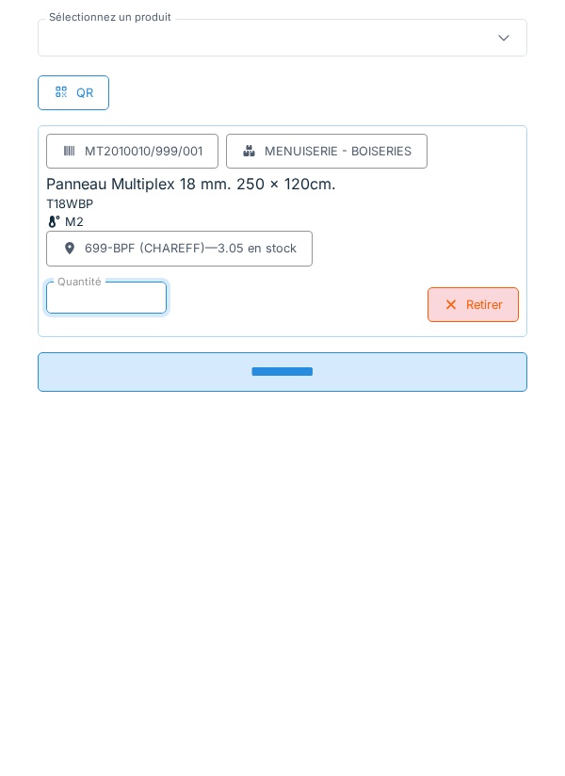
click at [277, 715] on input "**********" at bounding box center [283, 704] width 490 height 40
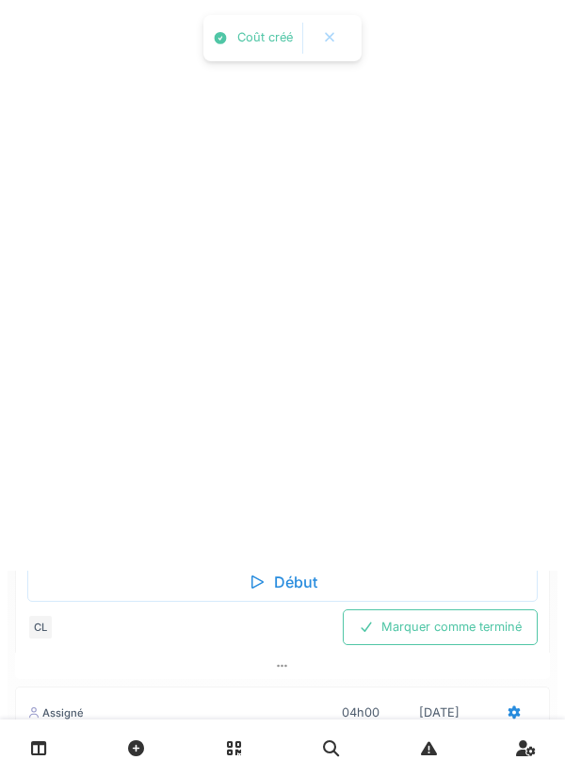
scroll to position [0, 0]
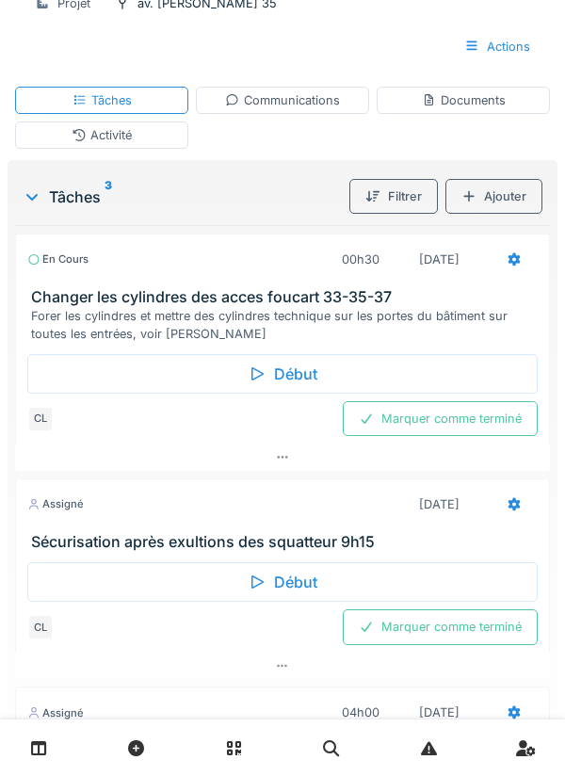
click at [131, 144] on div "Activité" at bounding box center [102, 135] width 60 height 18
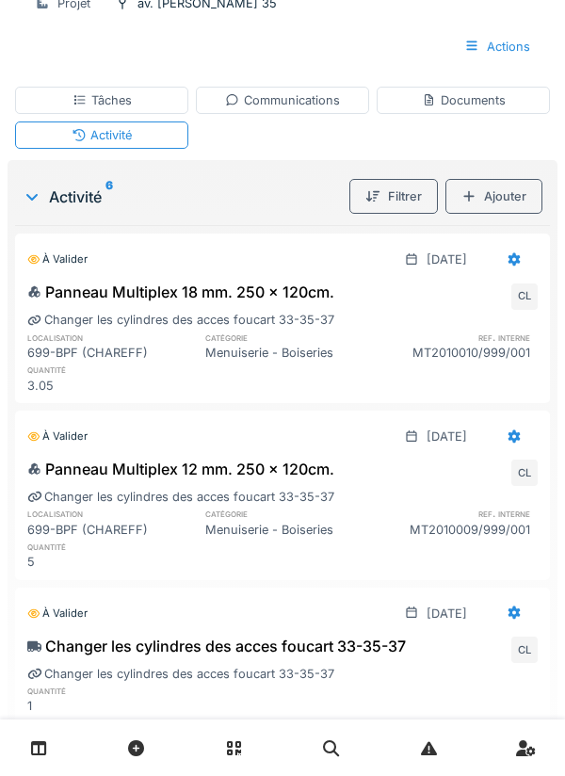
click at [113, 109] on div "Tâches" at bounding box center [101, 100] width 59 height 18
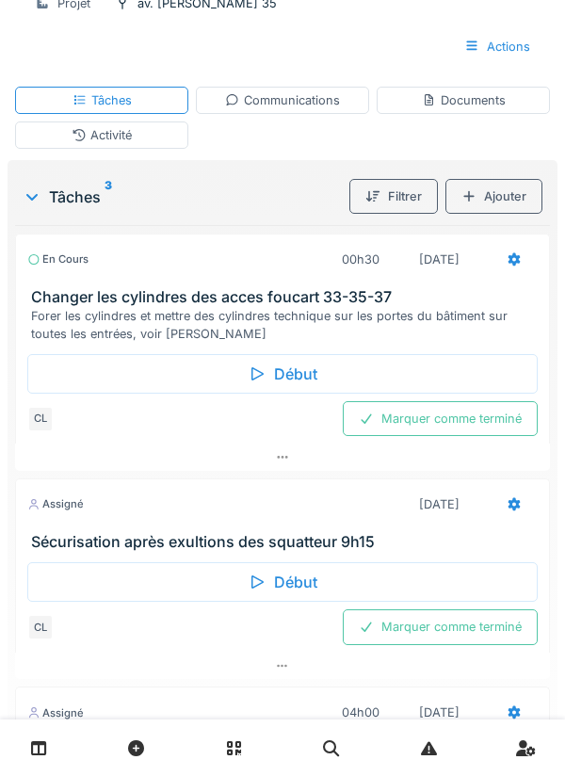
click at [516, 266] on icon at bounding box center [514, 259] width 12 height 13
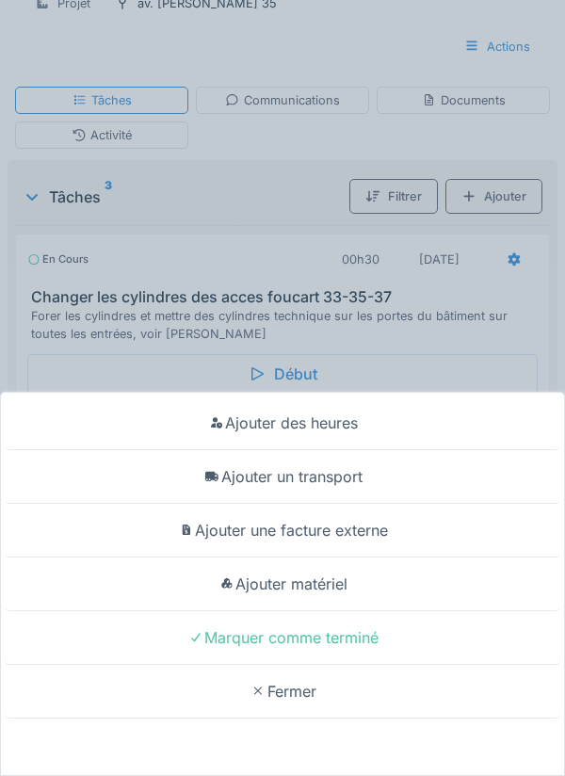
click at [326, 589] on div "Ajouter matériel" at bounding box center [282, 584] width 555 height 54
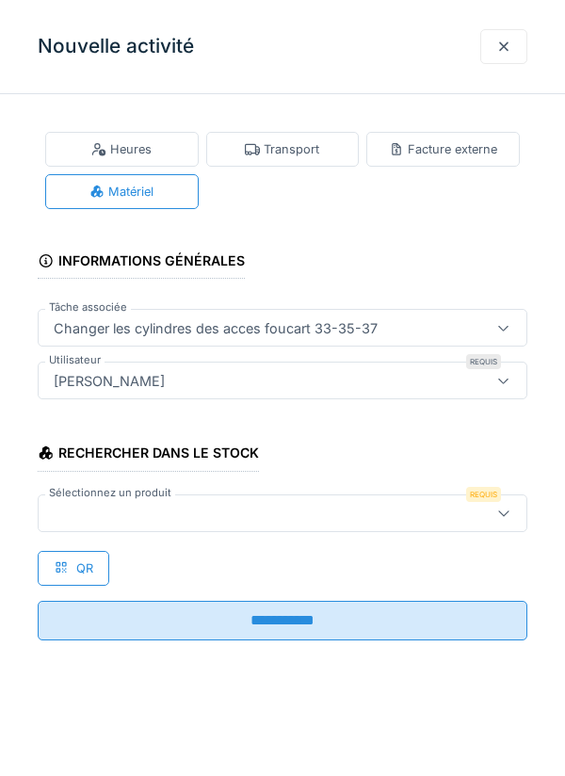
click at [105, 508] on div at bounding box center [251, 513] width 410 height 21
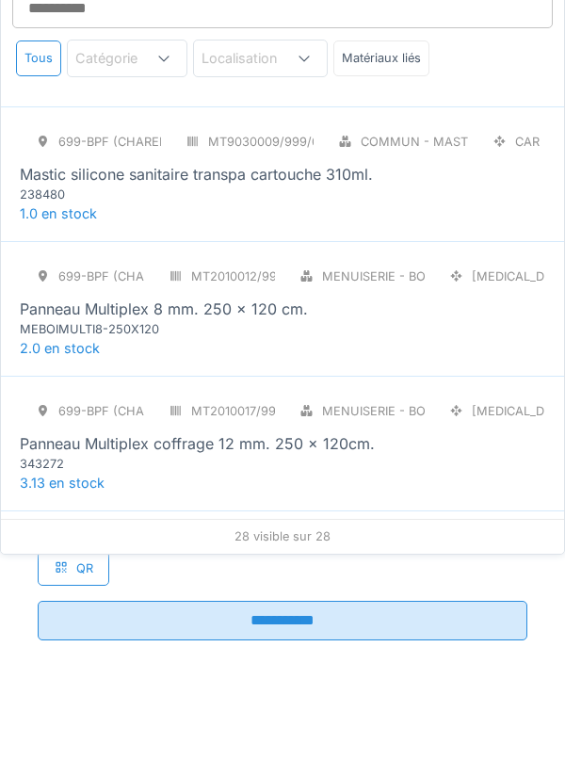
scroll to position [2157, 0]
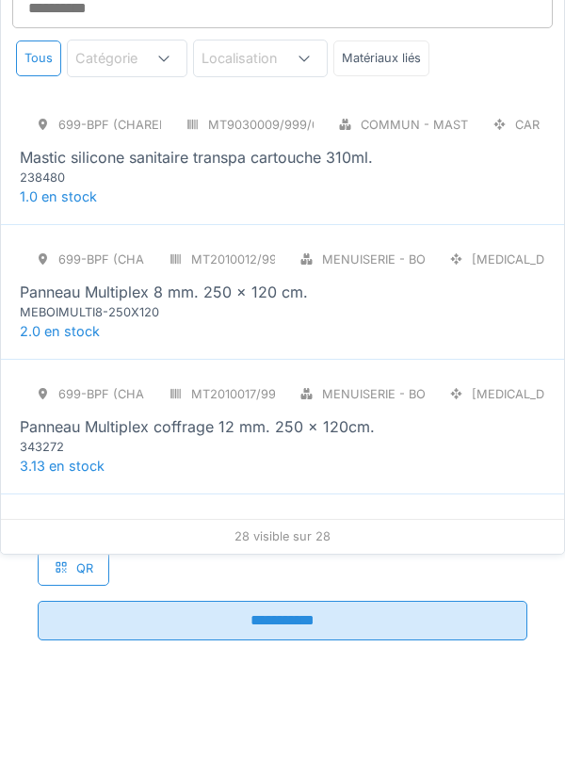
click at [130, 303] on div "MEBOIMULTI8-250X120" at bounding box center [133, 312] width 226 height 18
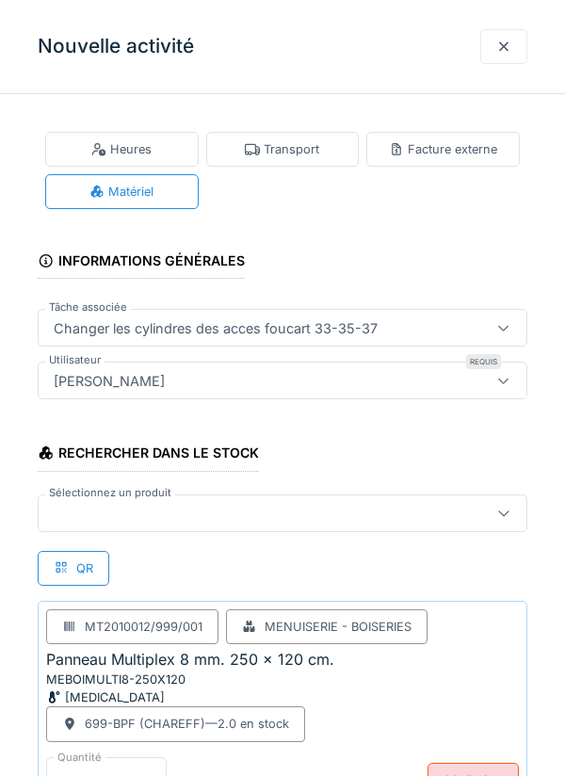
click at [505, 45] on div at bounding box center [503, 47] width 15 height 18
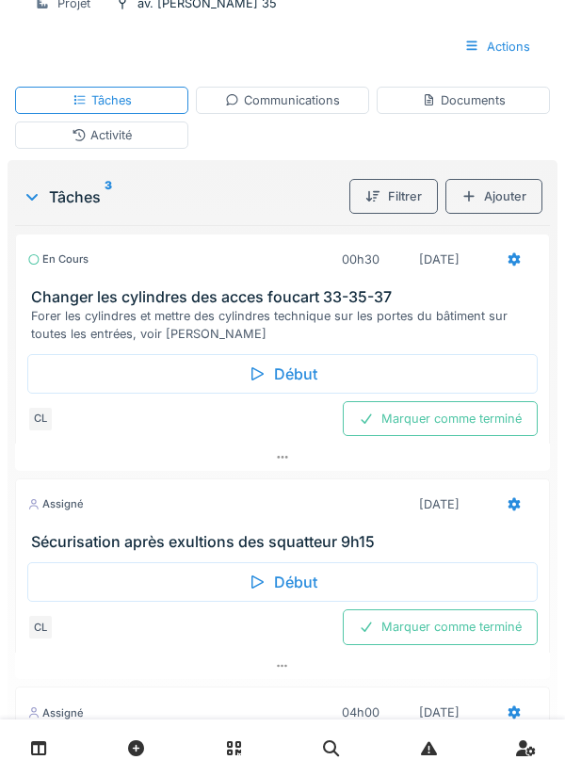
click at [511, 266] on icon at bounding box center [514, 259] width 12 height 13
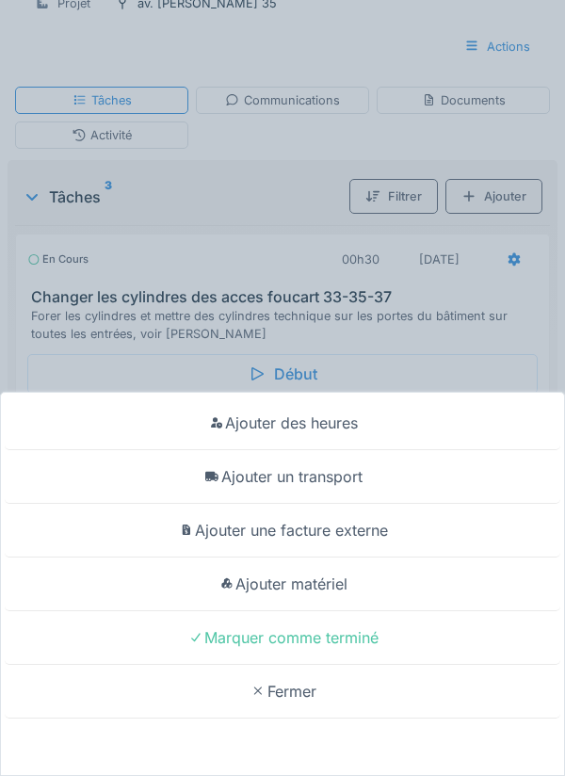
click at [329, 590] on div "Ajouter matériel" at bounding box center [282, 584] width 555 height 54
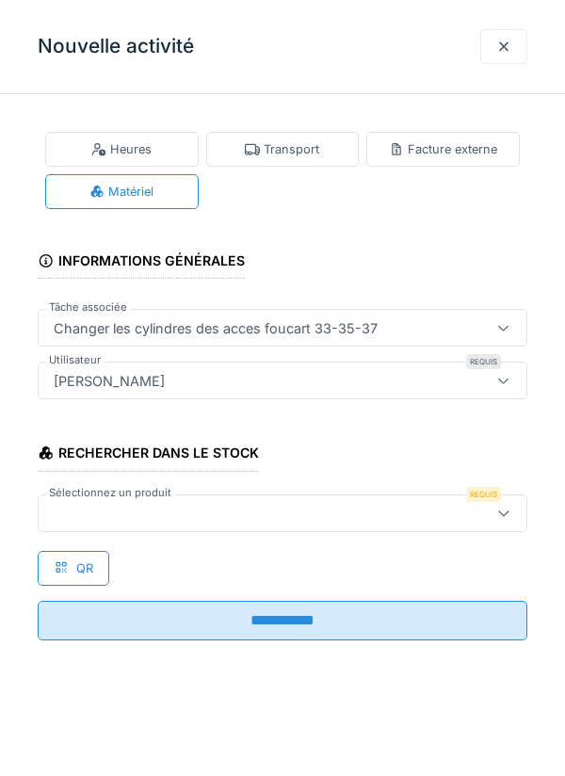
click at [127, 507] on div at bounding box center [251, 513] width 410 height 21
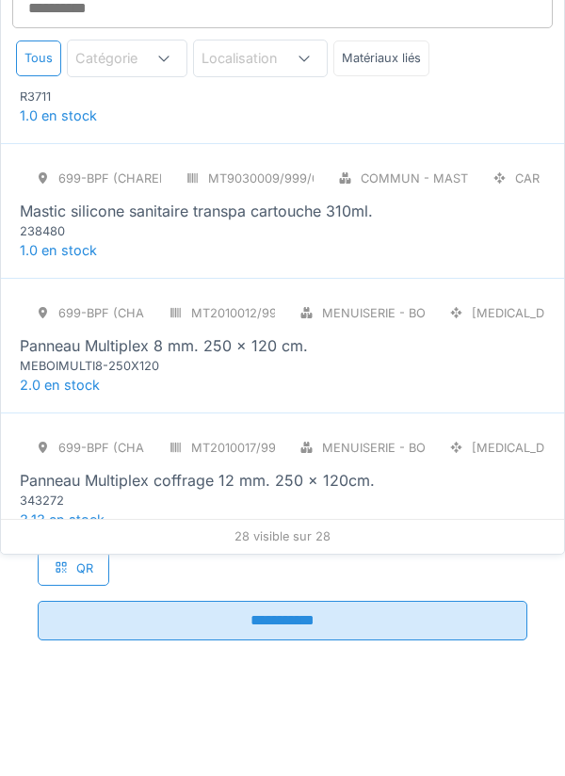
scroll to position [2096, 0]
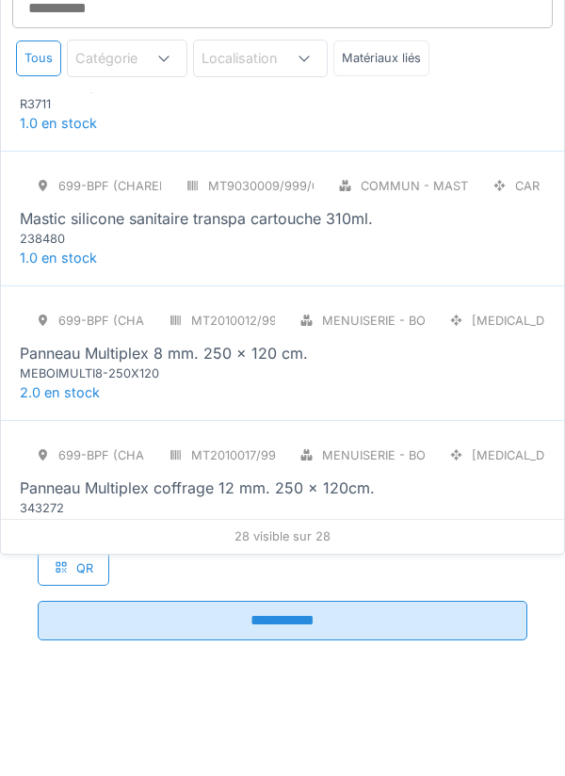
click at [149, 364] on div "MEBOIMULTI8-250X120" at bounding box center [133, 373] width 226 height 18
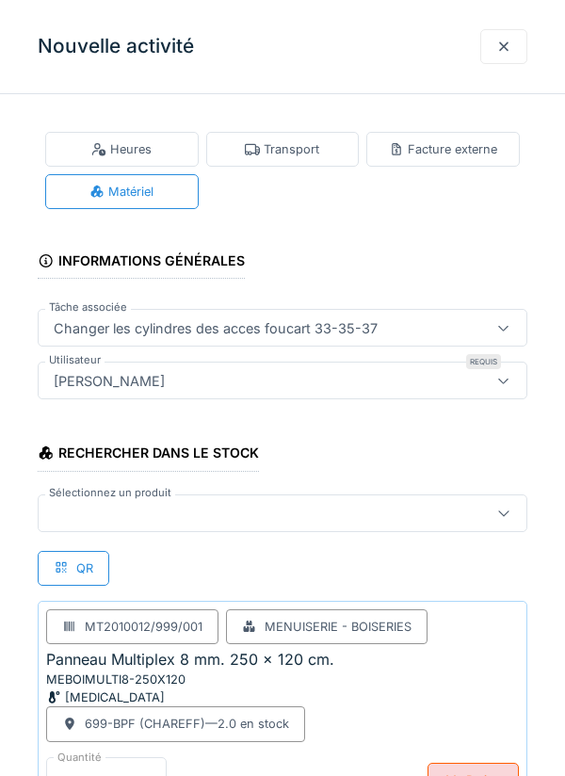
scroll to position [144, 0]
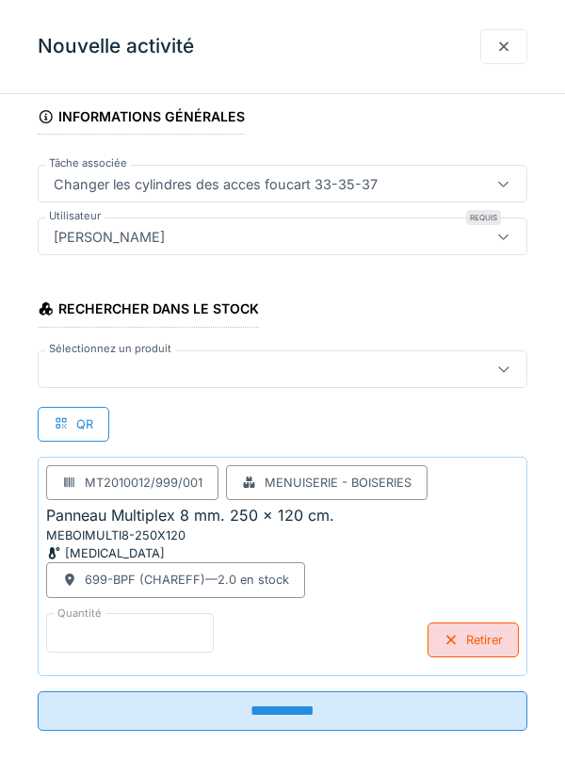
click at [105, 627] on input "*" at bounding box center [130, 633] width 168 height 40
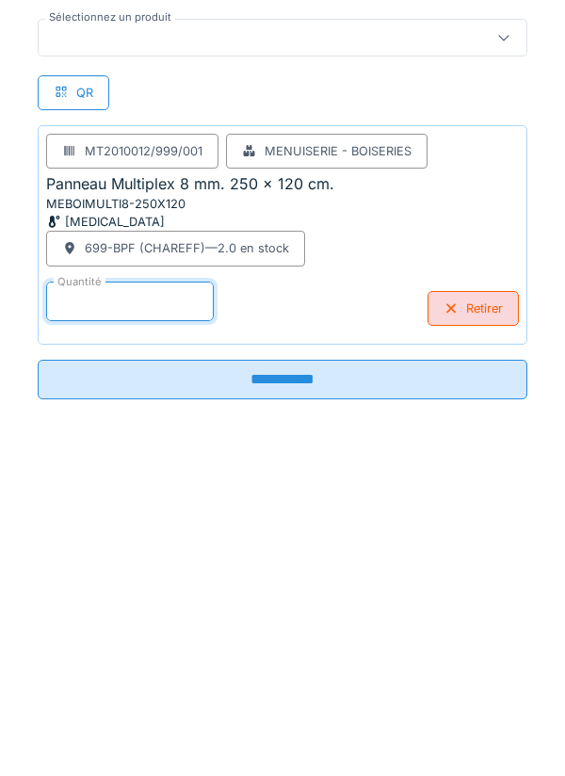
scroll to position [299, 0]
type input "*"
type input "***"
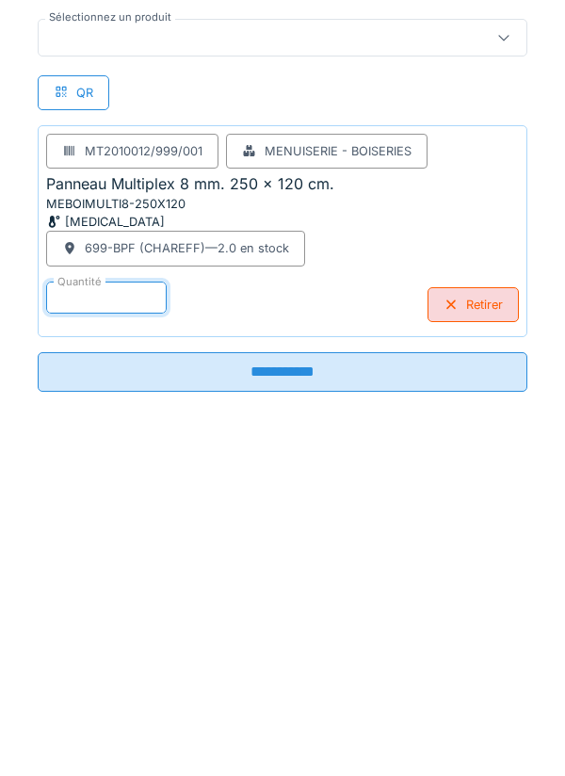
click at [274, 720] on input "**********" at bounding box center [283, 704] width 490 height 40
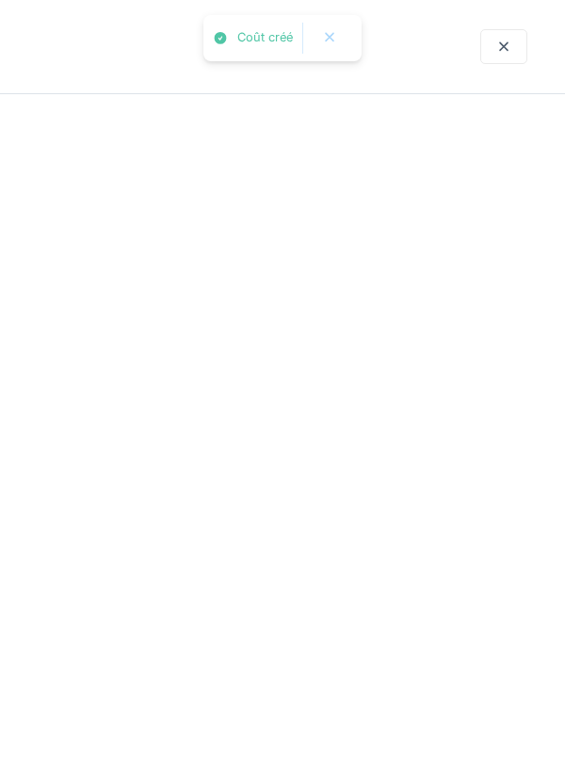
scroll to position [0, 0]
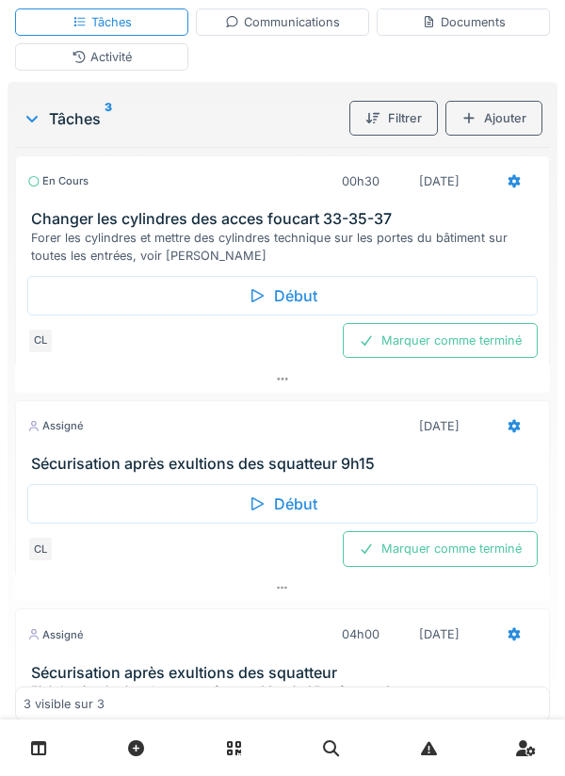
click at [105, 71] on div "Activité" at bounding box center [101, 56] width 173 height 27
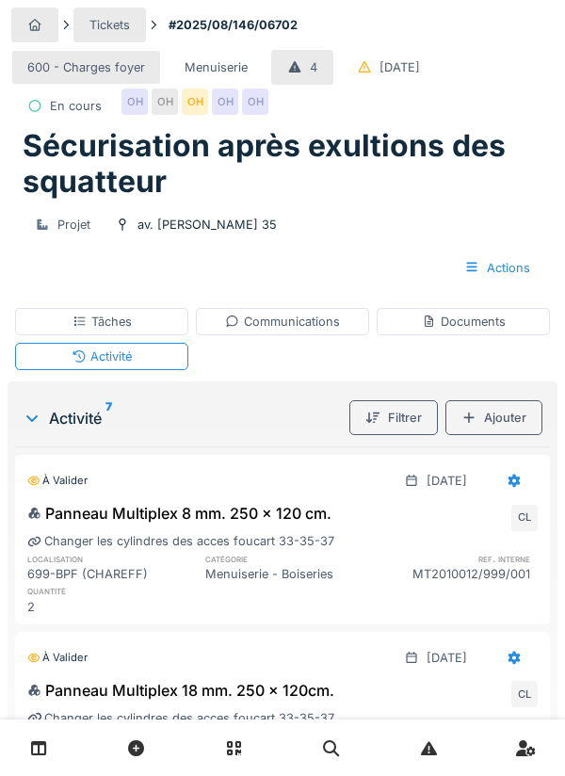
click at [266, 330] on div "Communications" at bounding box center [282, 322] width 115 height 18
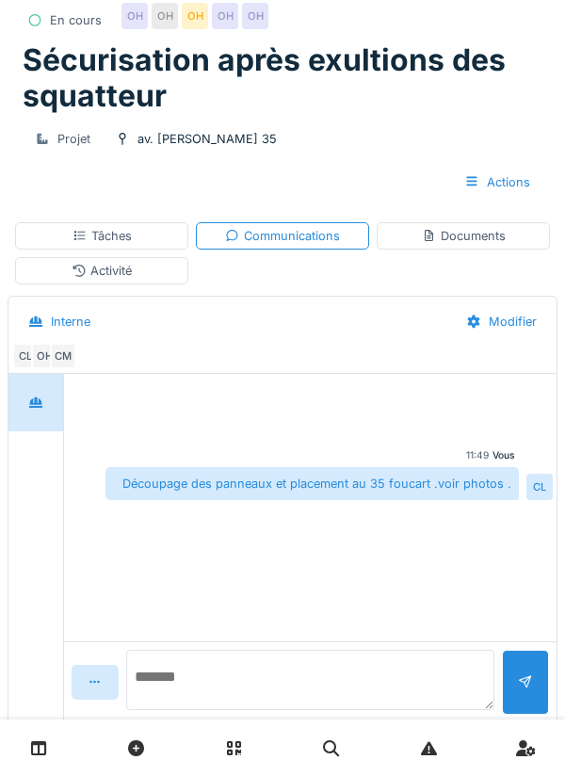
click at [185, 710] on textarea at bounding box center [310, 680] width 368 height 60
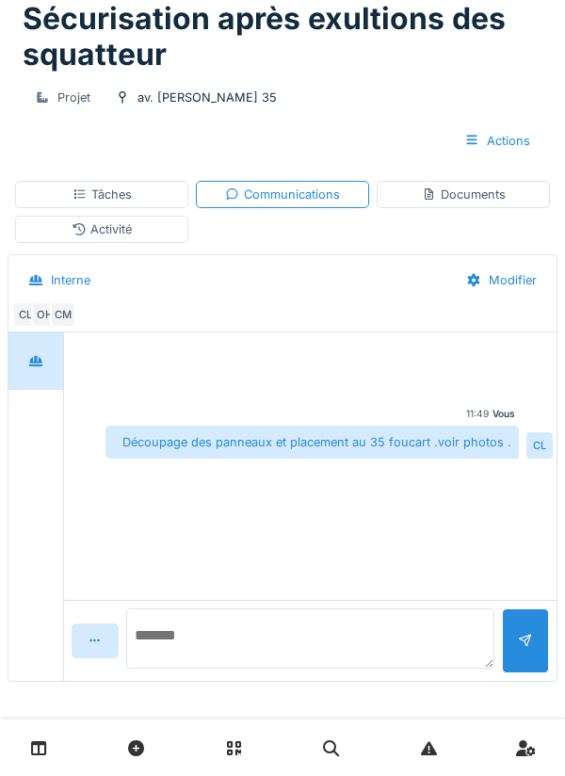
scroll to position [169, 0]
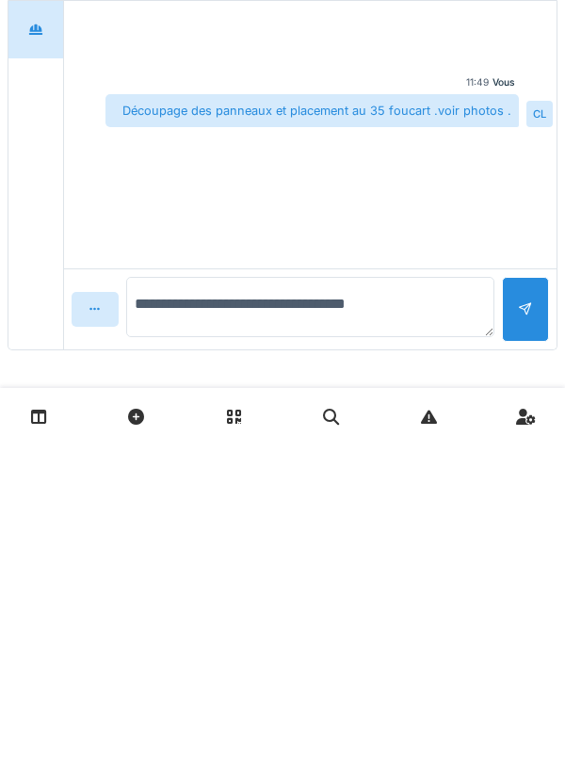
type textarea "**********"
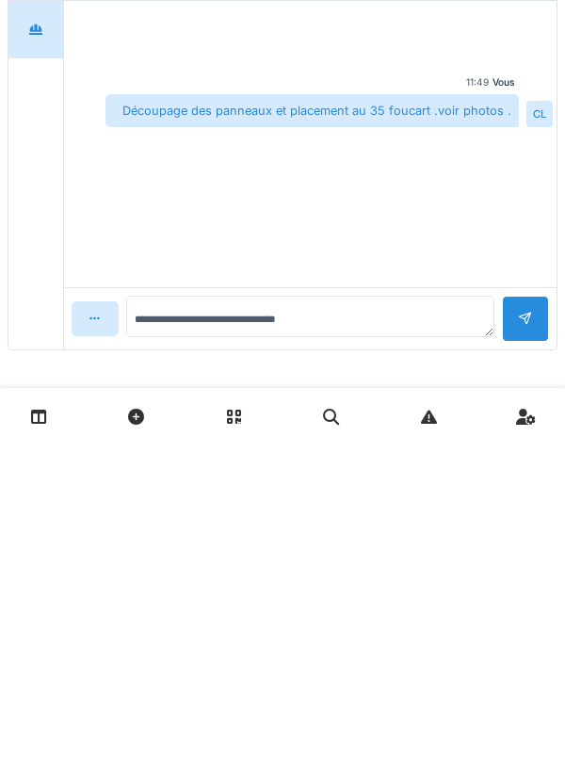
click at [521, 641] on div at bounding box center [525, 650] width 15 height 18
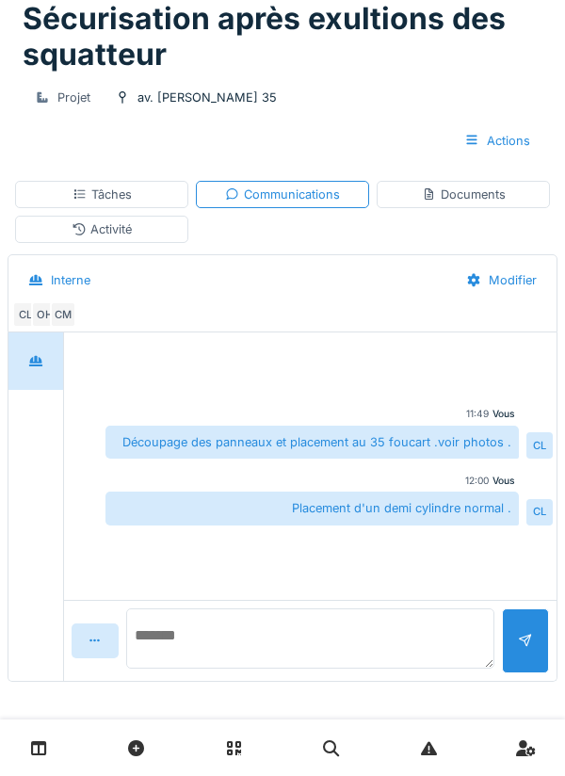
click at [187, 647] on textarea at bounding box center [310, 638] width 368 height 60
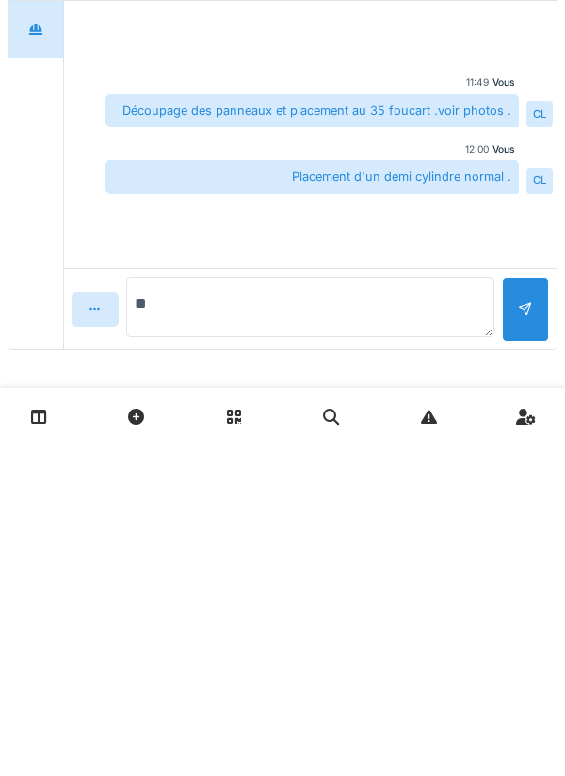
type textarea "*"
type textarea "**********"
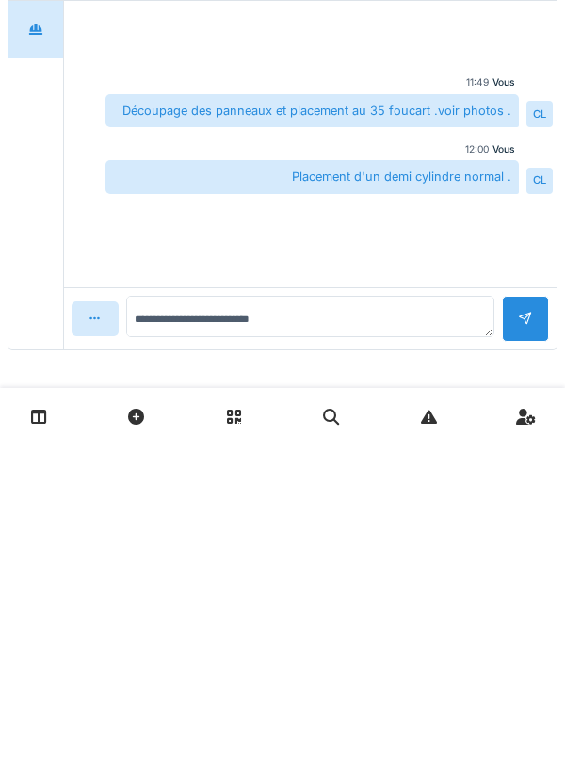
click at [520, 643] on div at bounding box center [525, 650] width 15 height 18
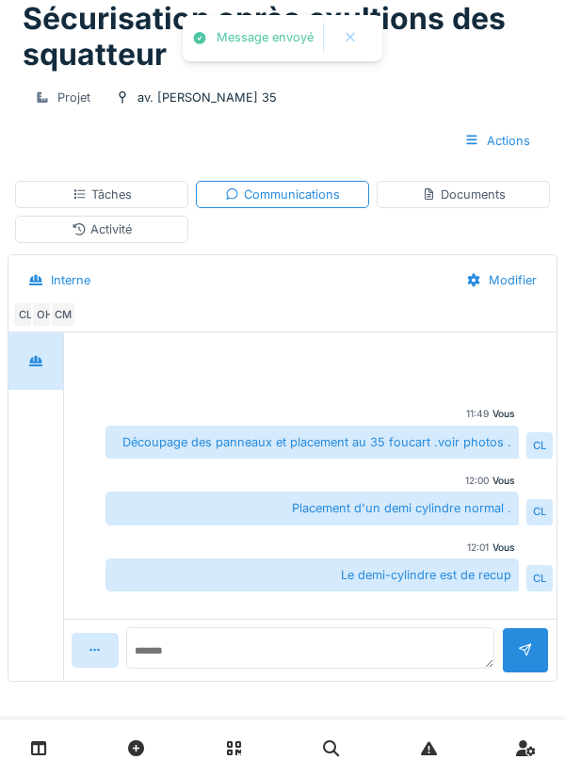
click at [477, 193] on div "Documents" at bounding box center [464, 194] width 84 height 18
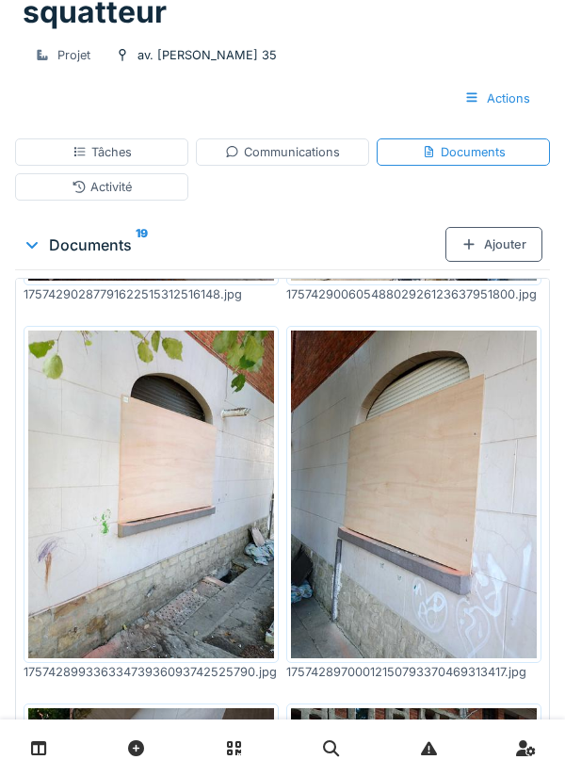
scroll to position [0, 0]
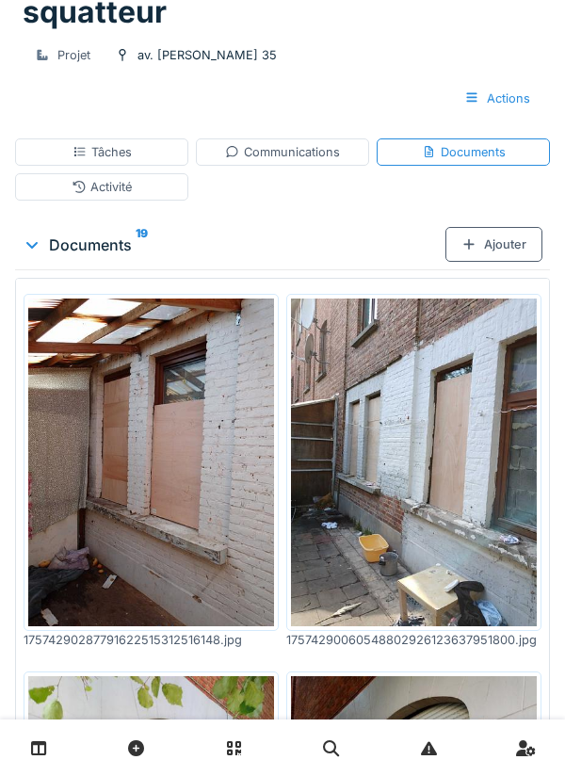
click at [366, 253] on div "Tickets #2025/08/146/06702 600 - Charges foyer Menuiserie 4 31/08/2025 En cours…" at bounding box center [282, 392] width 565 height 1122
click at [112, 161] on div "Tâches" at bounding box center [101, 152] width 59 height 18
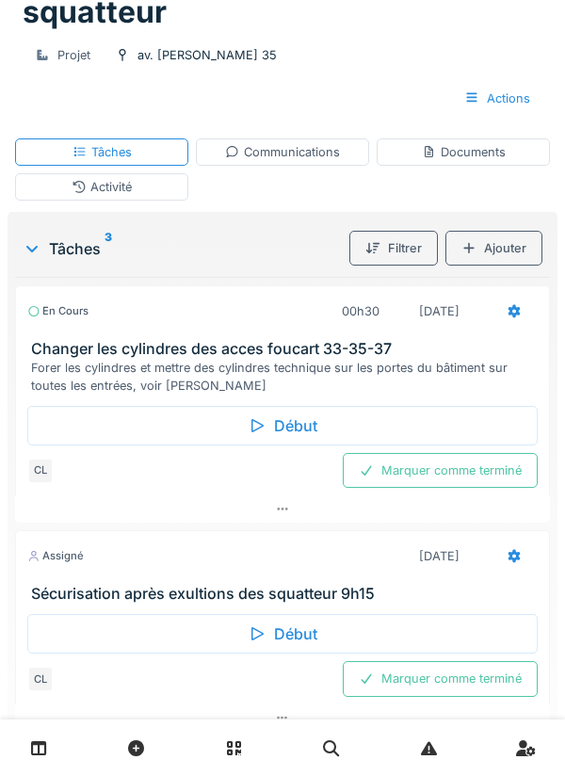
click at [457, 488] on div "Marquer comme terminé" at bounding box center [440, 470] width 195 height 35
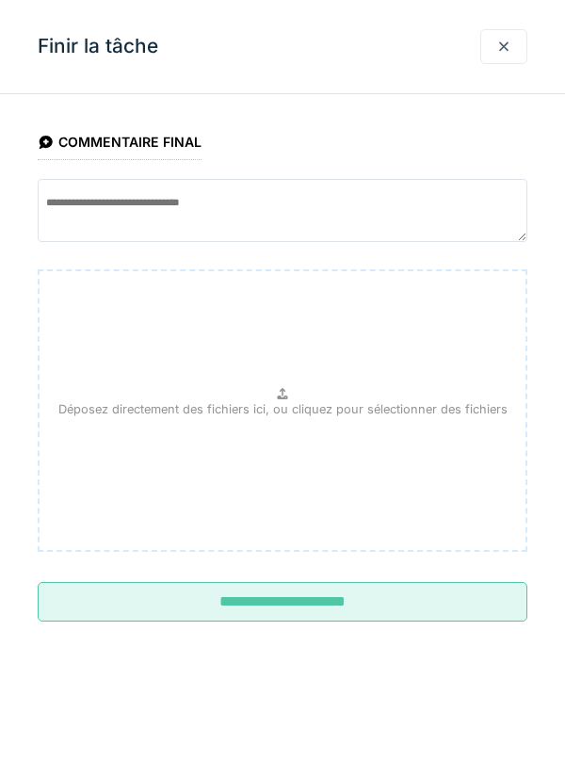
click at [272, 602] on input "**********" at bounding box center [283, 602] width 490 height 40
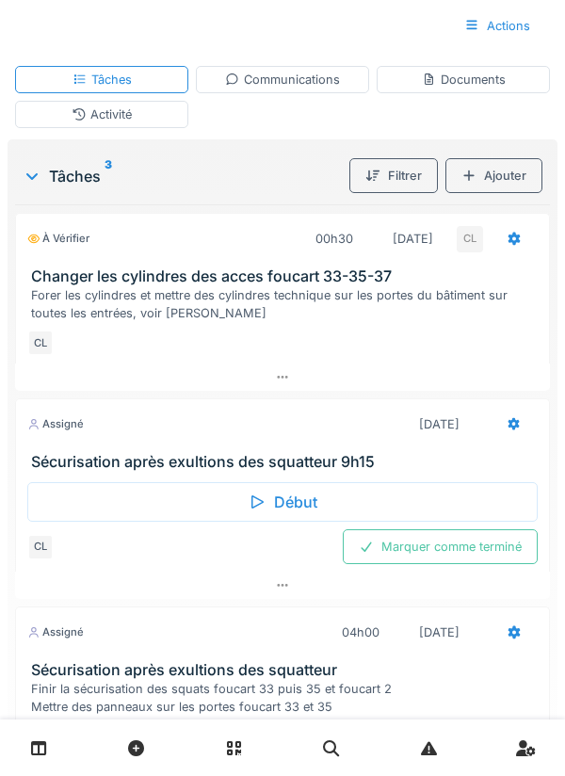
scroll to position [97, 0]
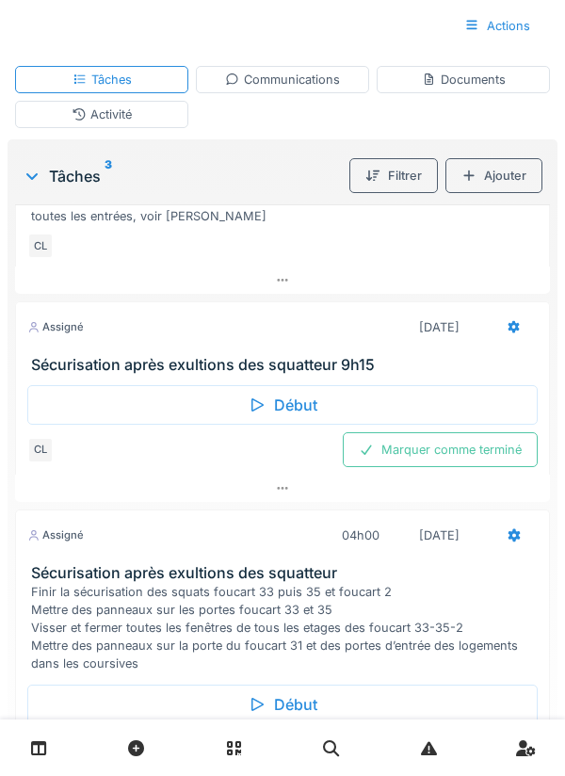
click at [446, 467] on div "Marquer comme terminé" at bounding box center [440, 449] width 195 height 35
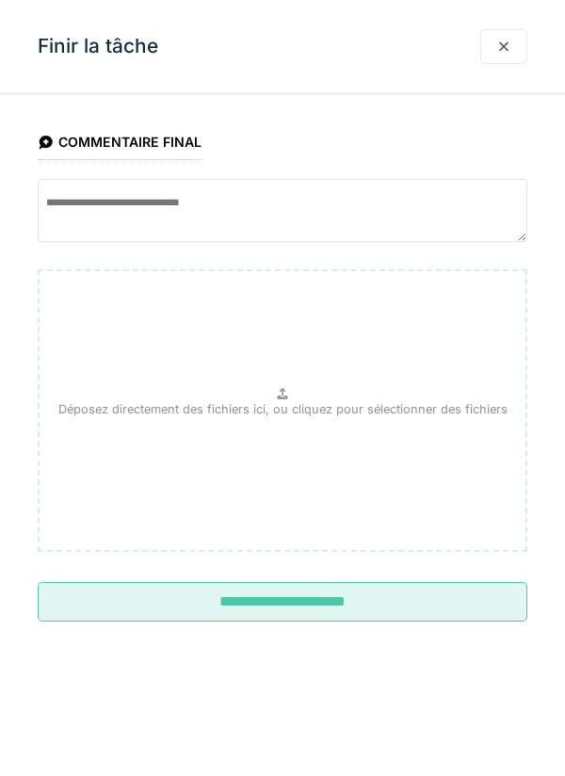
click at [308, 594] on input "**********" at bounding box center [283, 602] width 490 height 40
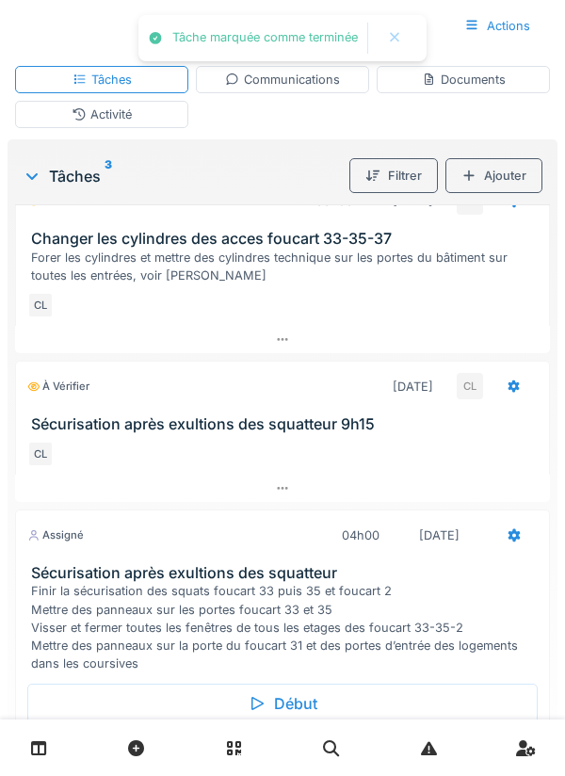
scroll to position [373, 0]
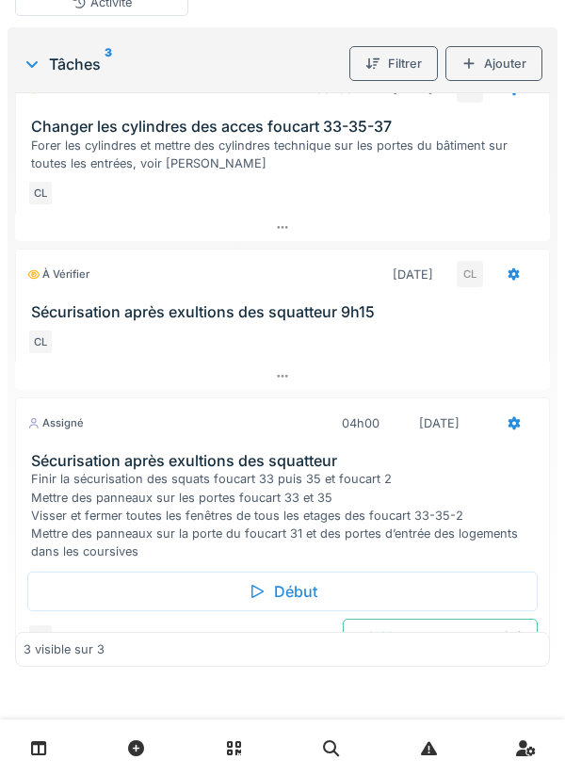
click at [455, 653] on div "Marquer comme terminé" at bounding box center [440, 636] width 195 height 35
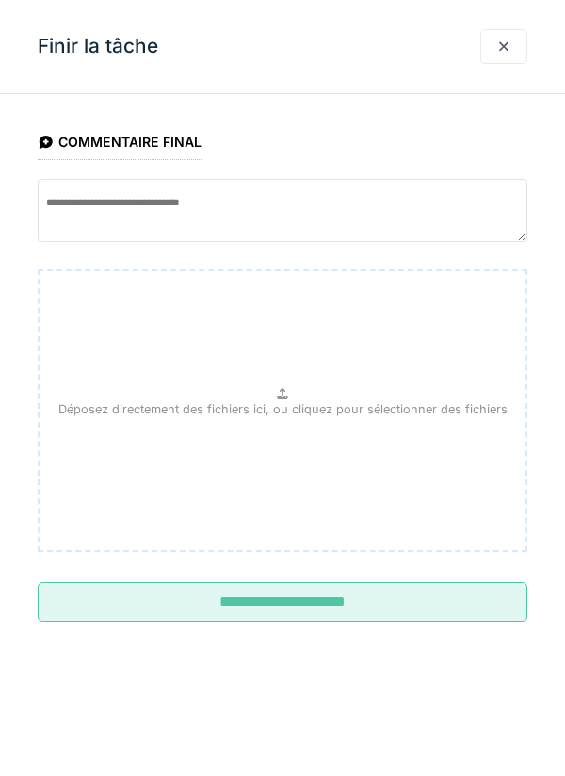
click at [270, 601] on input "**********" at bounding box center [283, 602] width 490 height 40
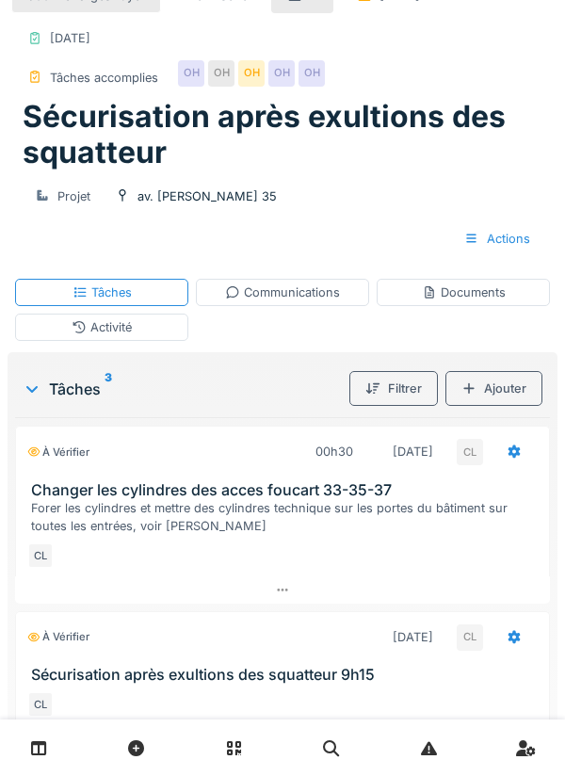
scroll to position [0, 0]
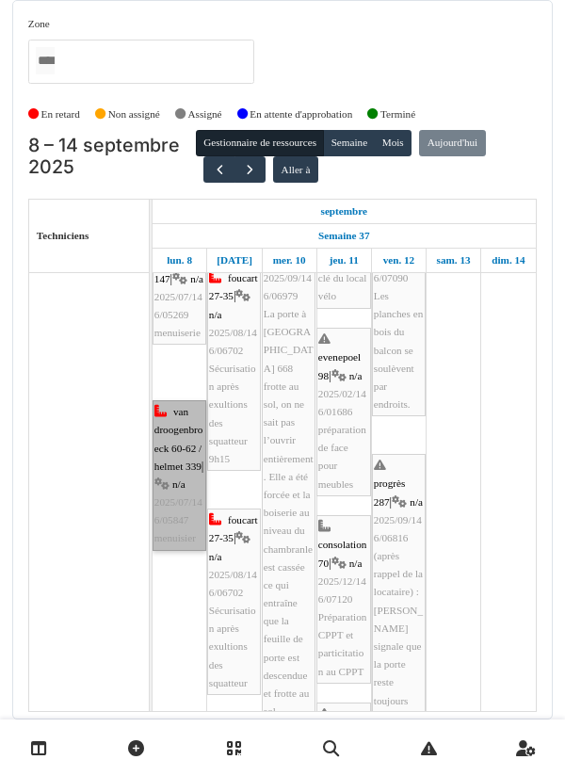
click at [175, 486] on link "van droogenbroeck 60-62 / helmet 339 | n/a 2025/07/146/05847 menuisier" at bounding box center [180, 475] width 54 height 151
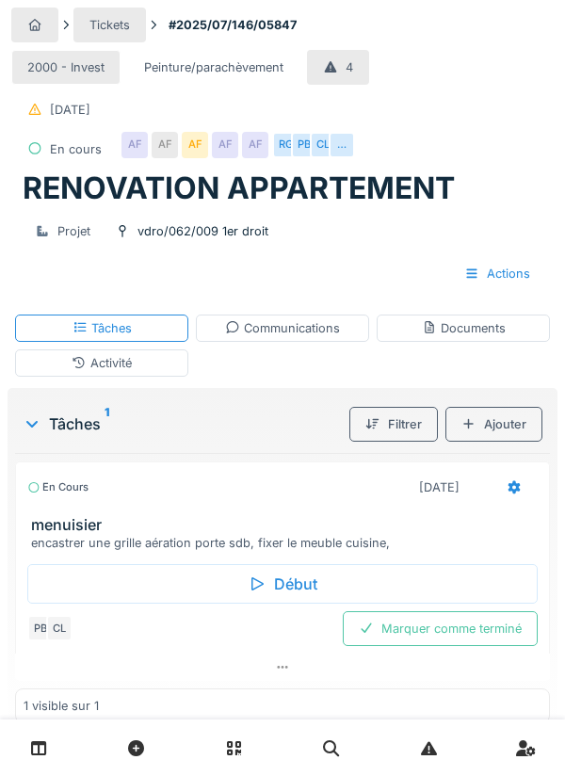
click at [294, 328] on div "Communications" at bounding box center [282, 328] width 115 height 18
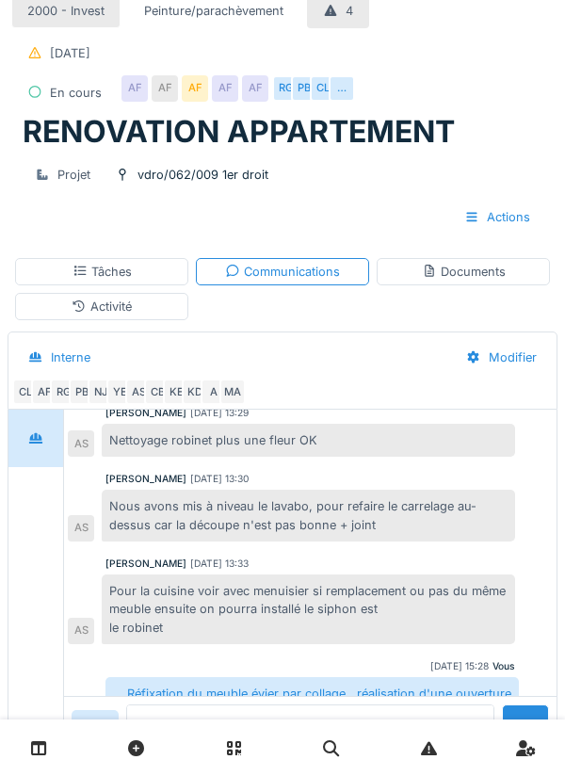
scroll to position [61, 0]
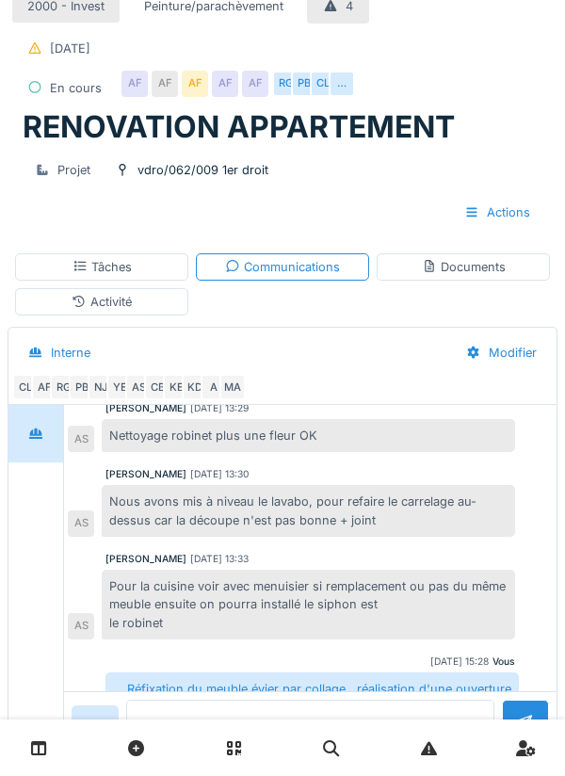
click at [127, 304] on div "Activité" at bounding box center [102, 302] width 60 height 18
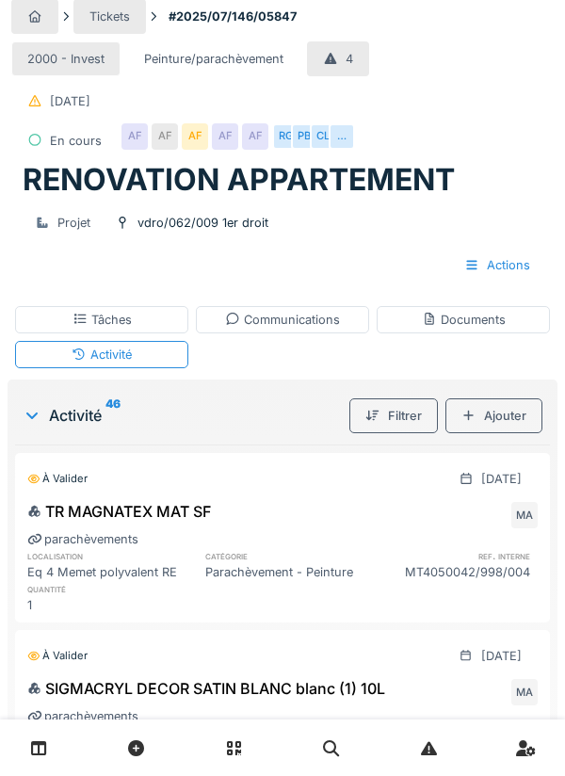
scroll to position [0, 0]
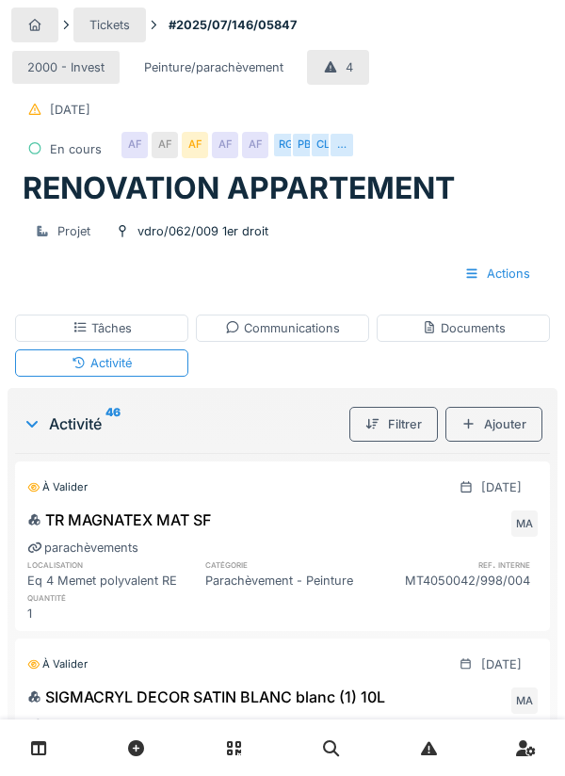
click at [106, 330] on div "Tâches" at bounding box center [101, 328] width 59 height 18
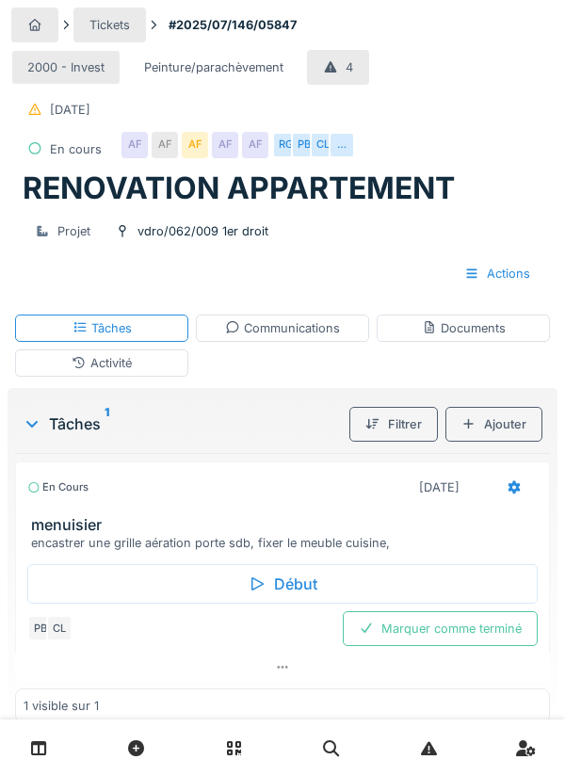
click at [515, 496] on div at bounding box center [514, 487] width 47 height 35
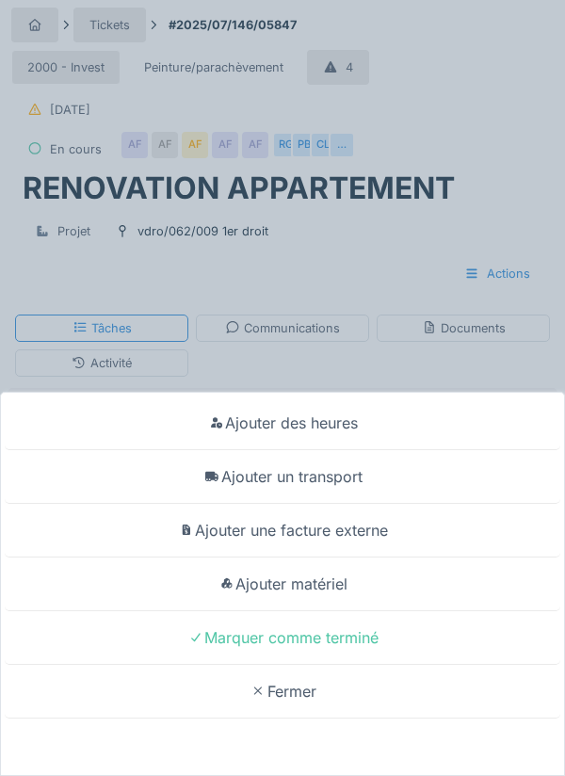
click at [337, 590] on div "Ajouter matériel" at bounding box center [282, 584] width 555 height 54
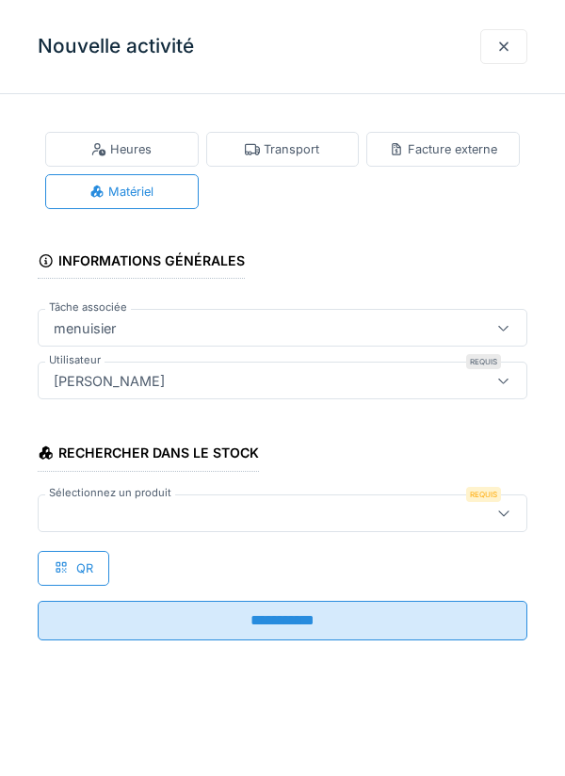
click at [129, 507] on div at bounding box center [251, 513] width 410 height 21
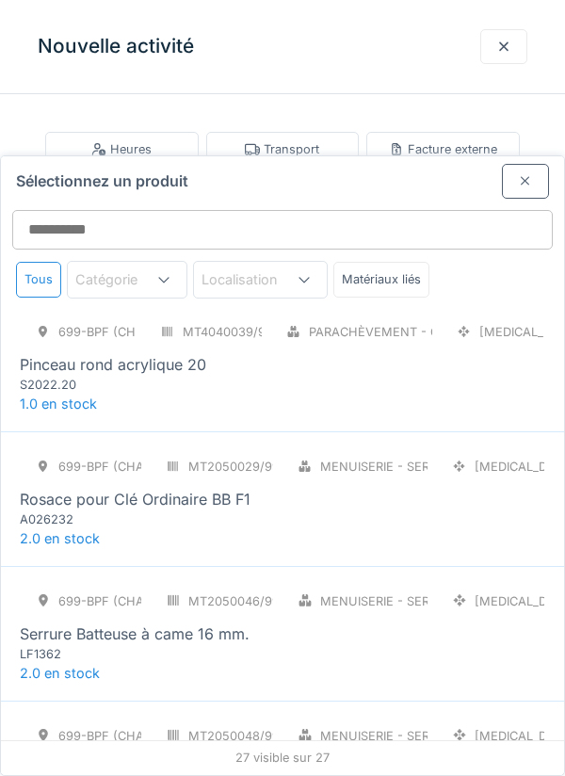
scroll to position [2487, 0]
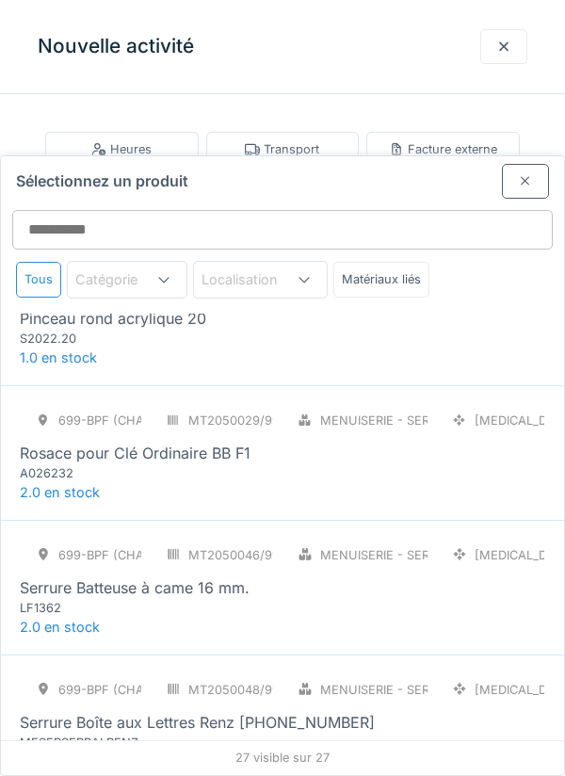
click at [540, 164] on div at bounding box center [525, 181] width 47 height 35
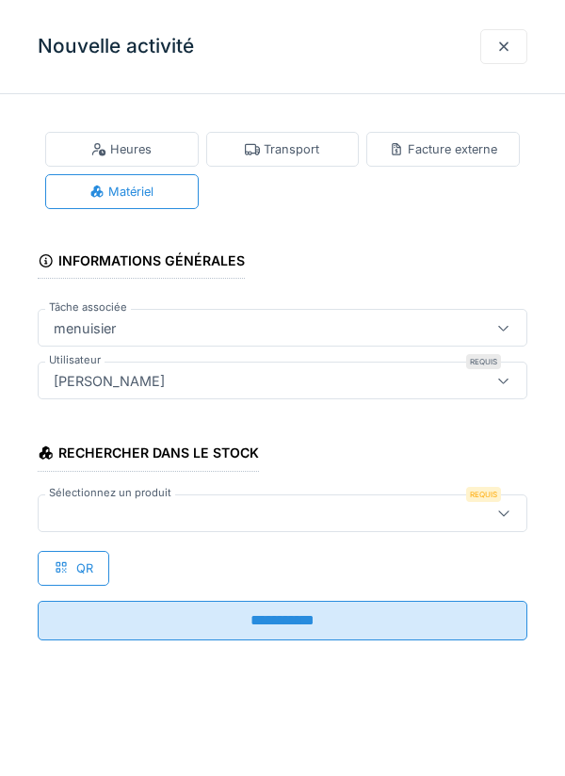
click at [516, 45] on div at bounding box center [503, 46] width 47 height 35
